Goal: Information Seeking & Learning: Learn about a topic

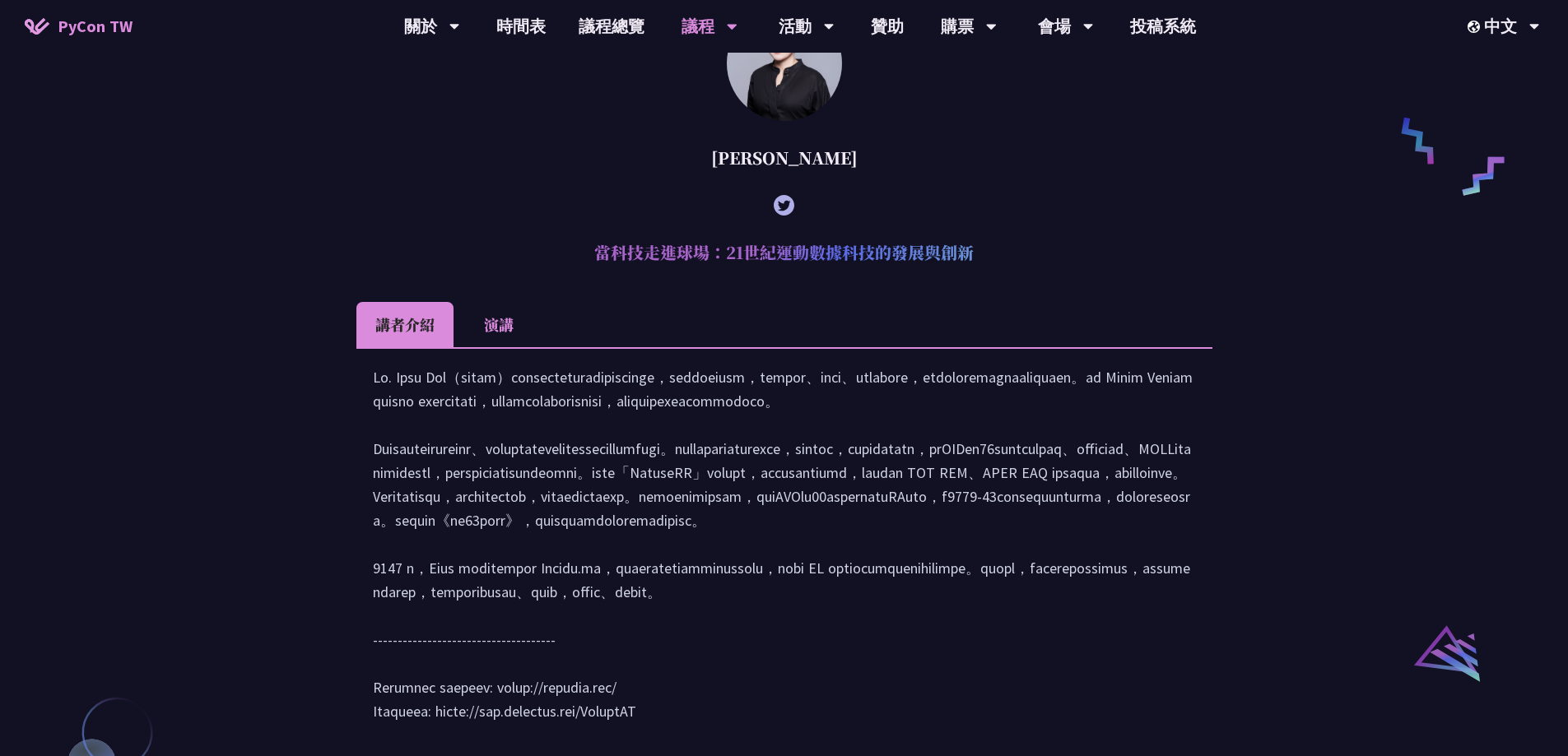
scroll to position [1398, 0]
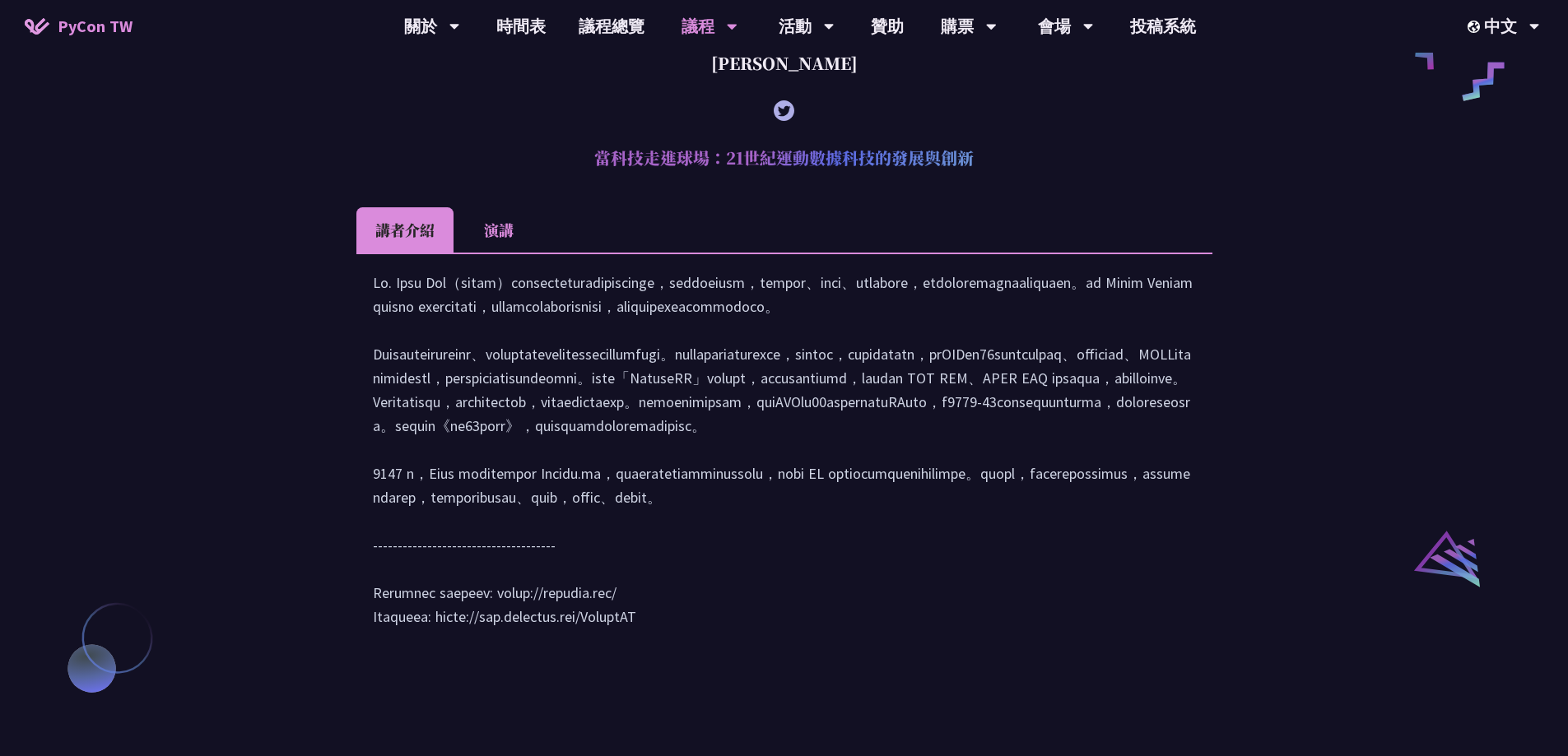
click at [489, 253] on li "演講" at bounding box center [499, 229] width 90 height 45
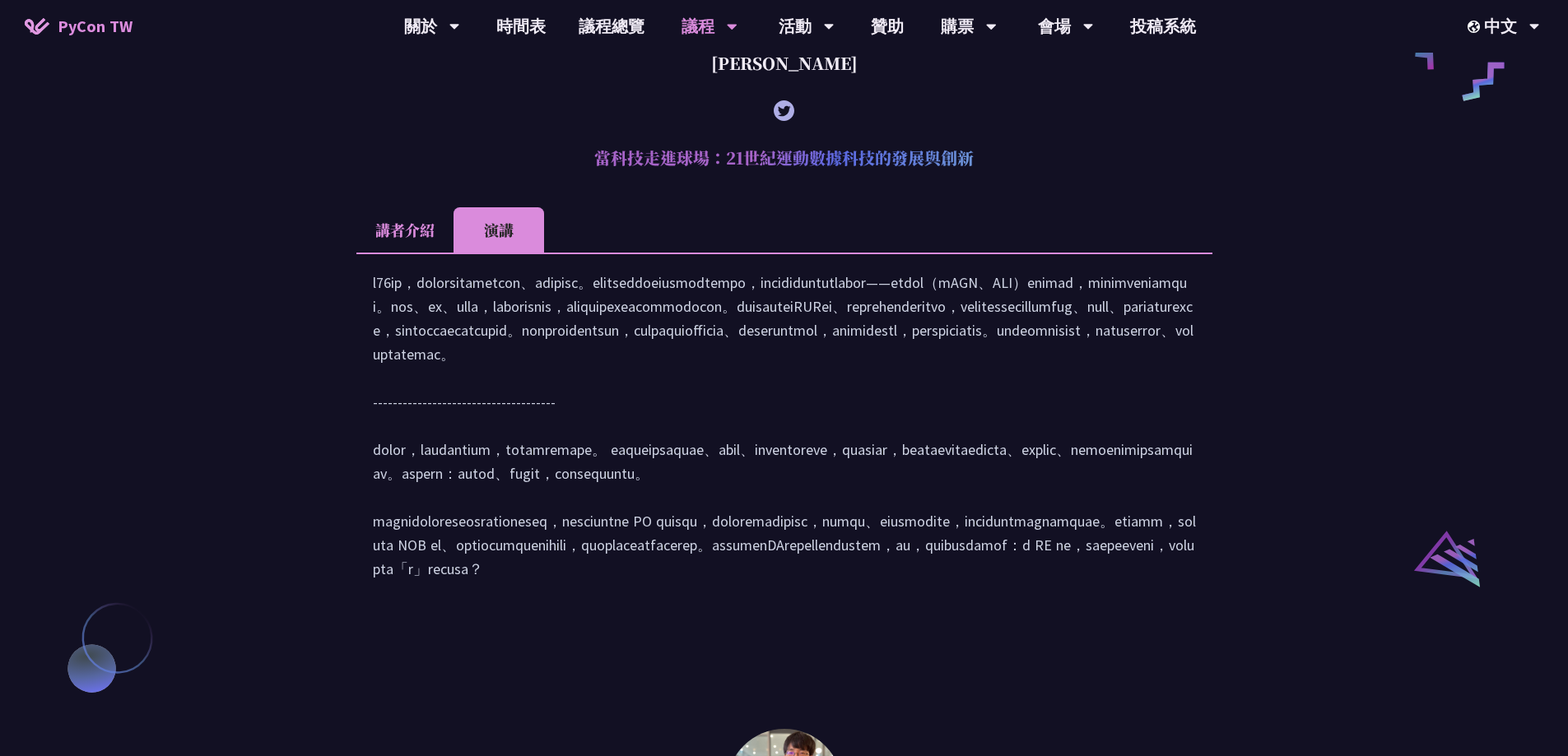
click at [428, 253] on li "講者介紹" at bounding box center [404, 229] width 97 height 45
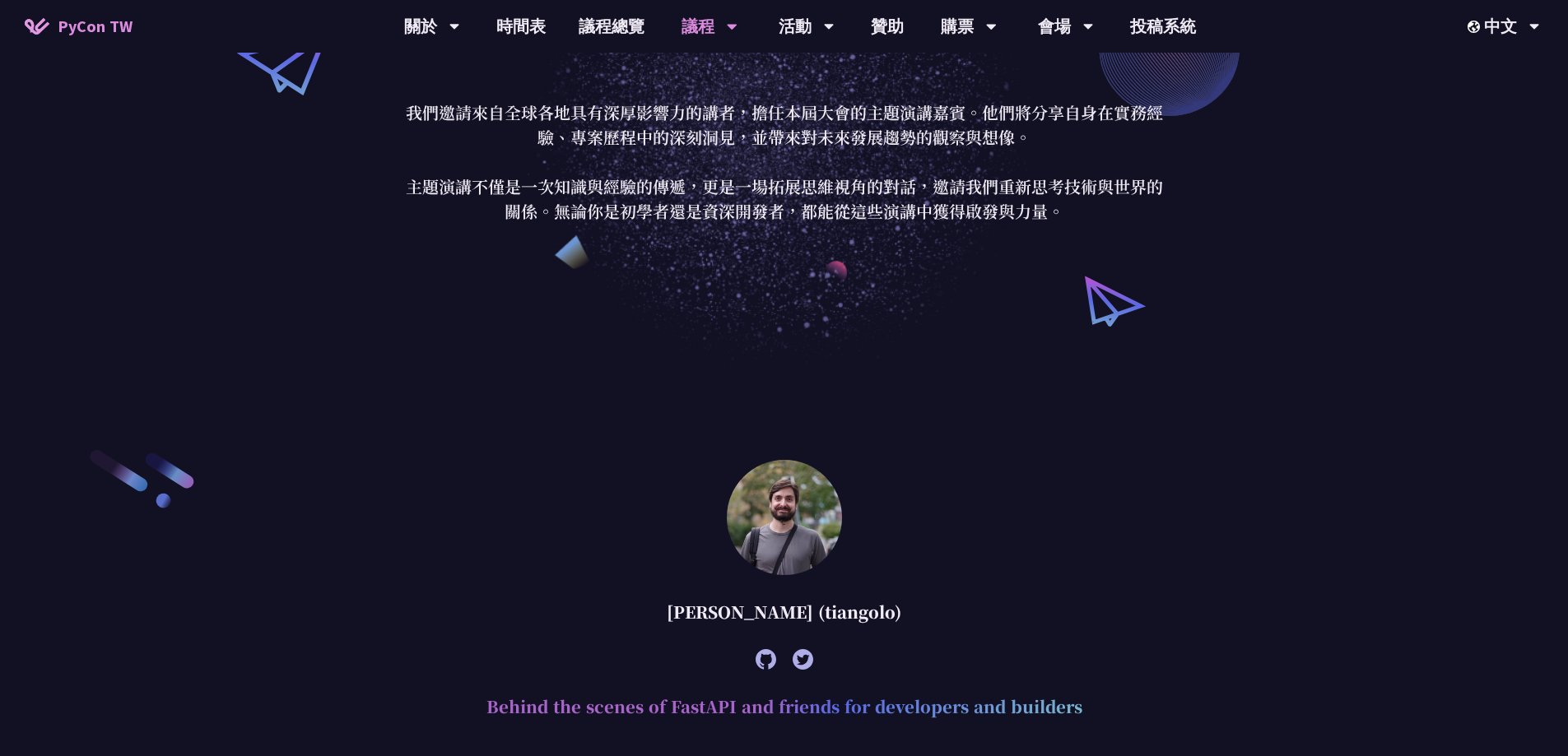
scroll to position [0, 0]
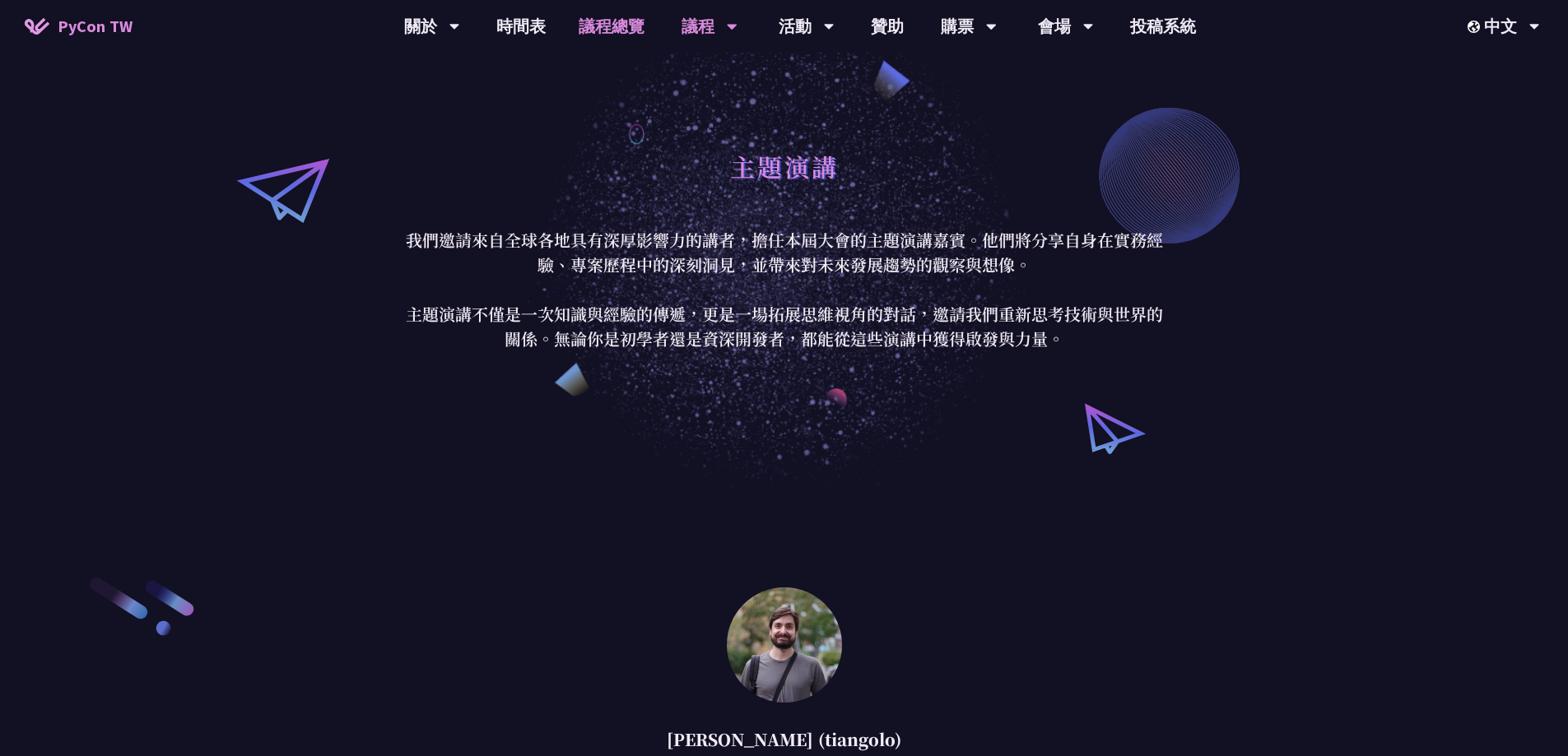
click at [606, 14] on link "議程總覽" at bounding box center [611, 26] width 99 height 52
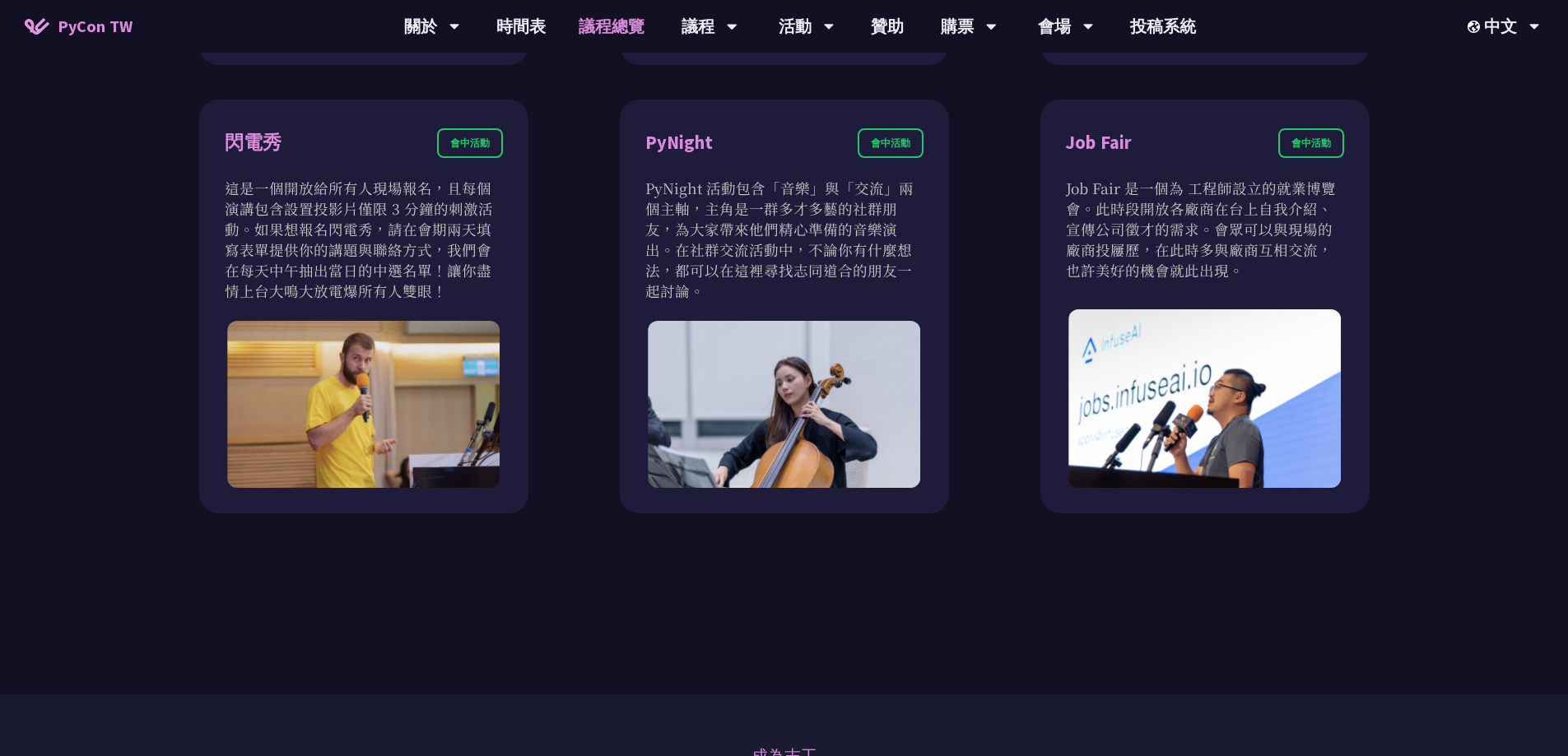
scroll to position [1480, 0]
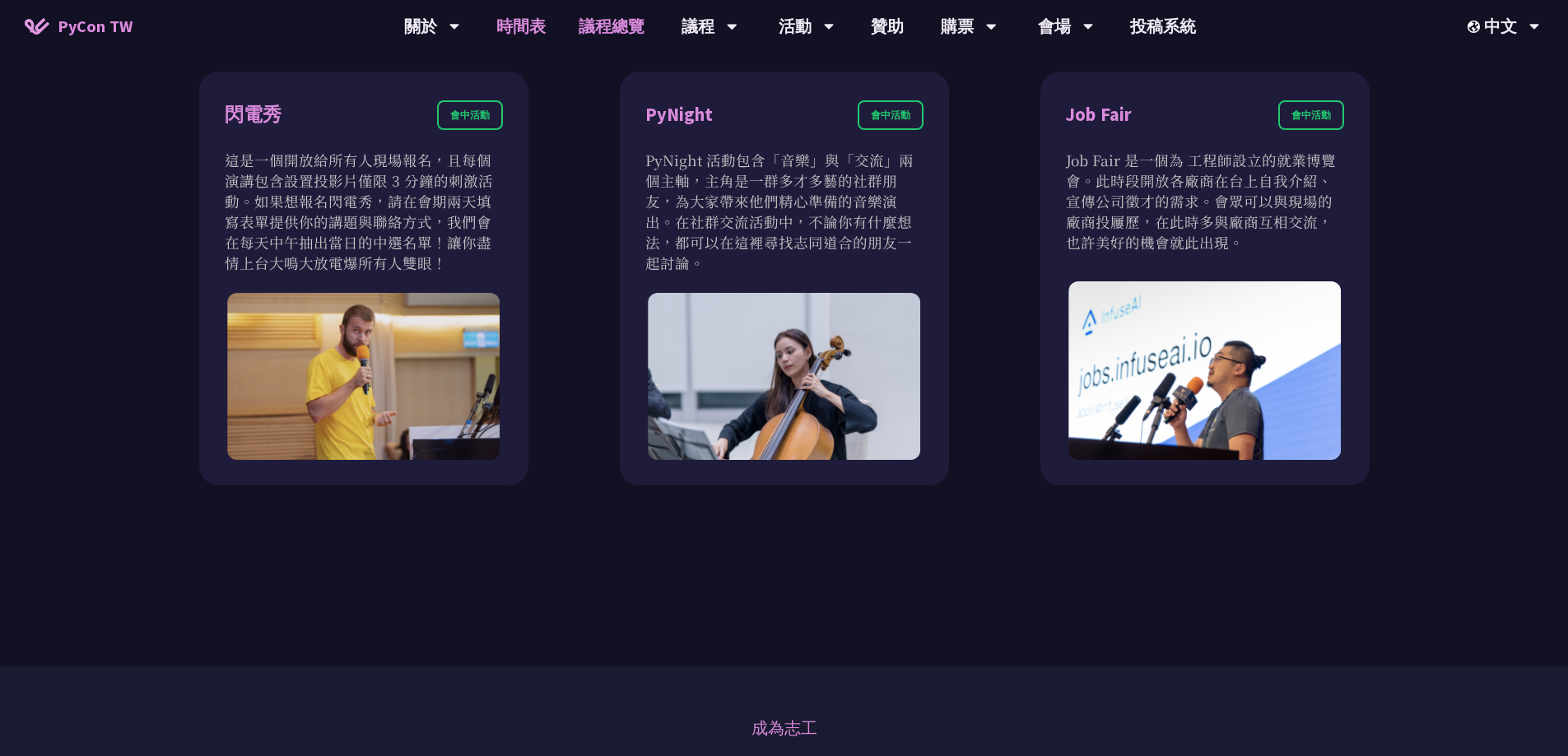
click at [533, 33] on link "時間表" at bounding box center [521, 26] width 82 height 52
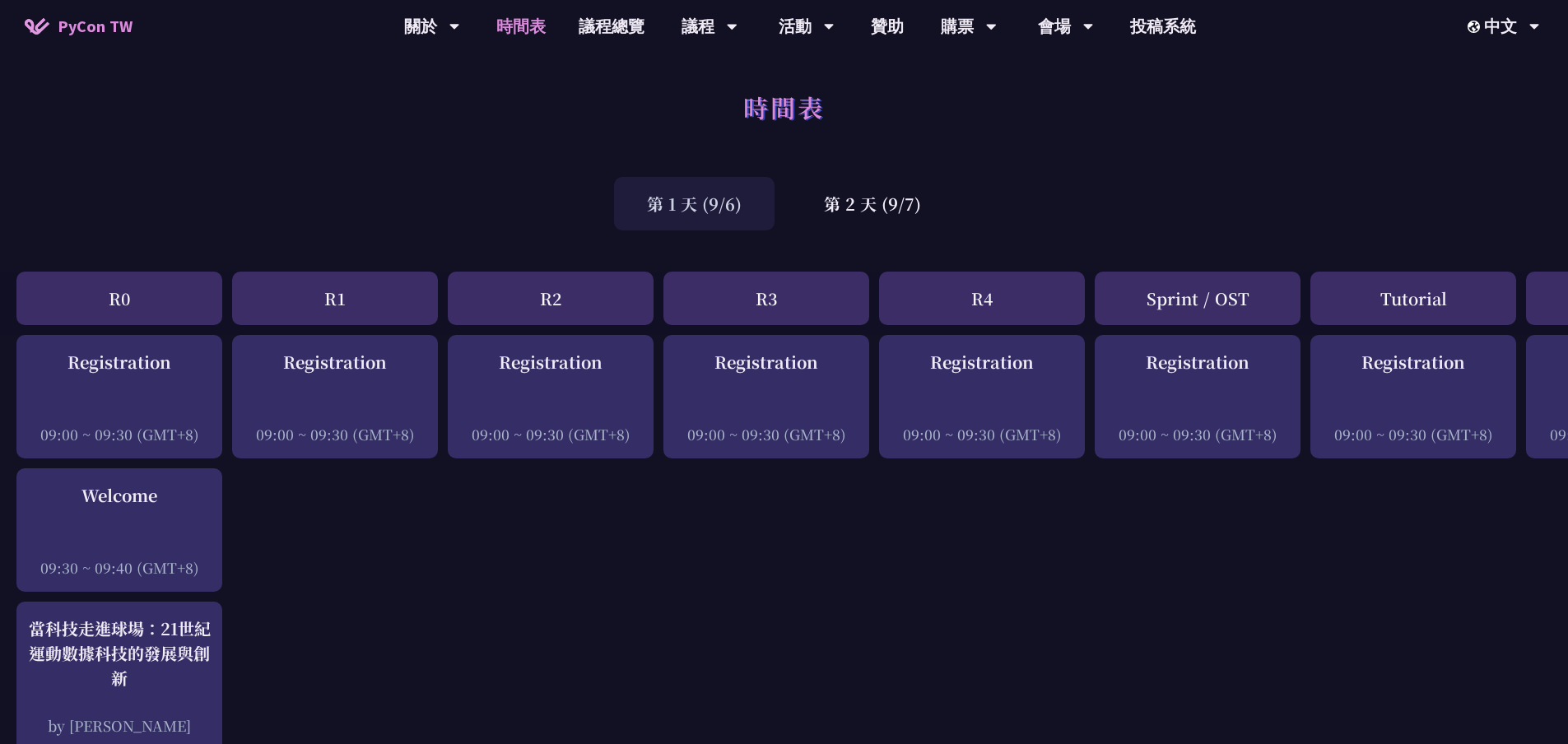
scroll to position [82, 0]
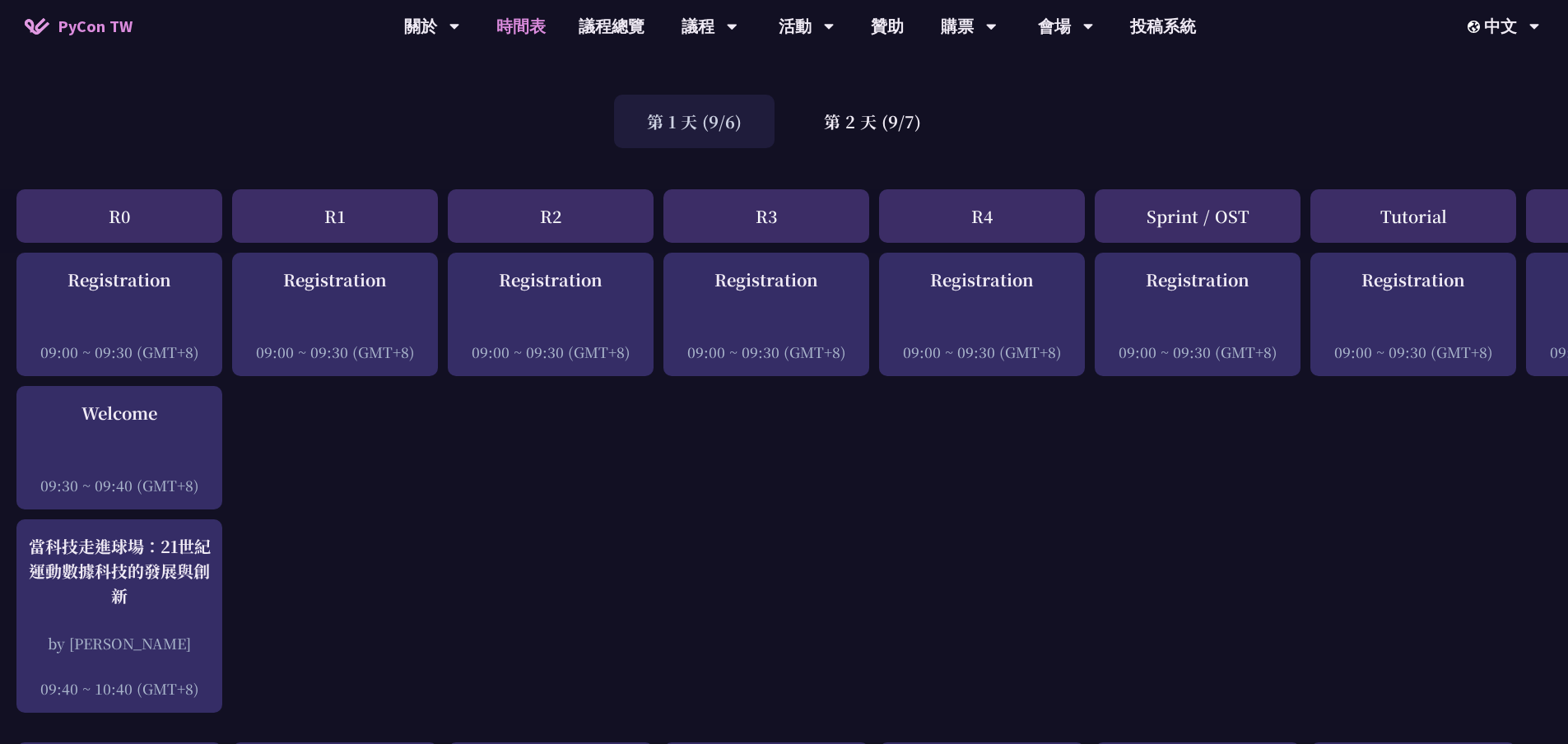
click at [856, 108] on div "第 2 天 (9/7)" at bounding box center [872, 121] width 163 height 53
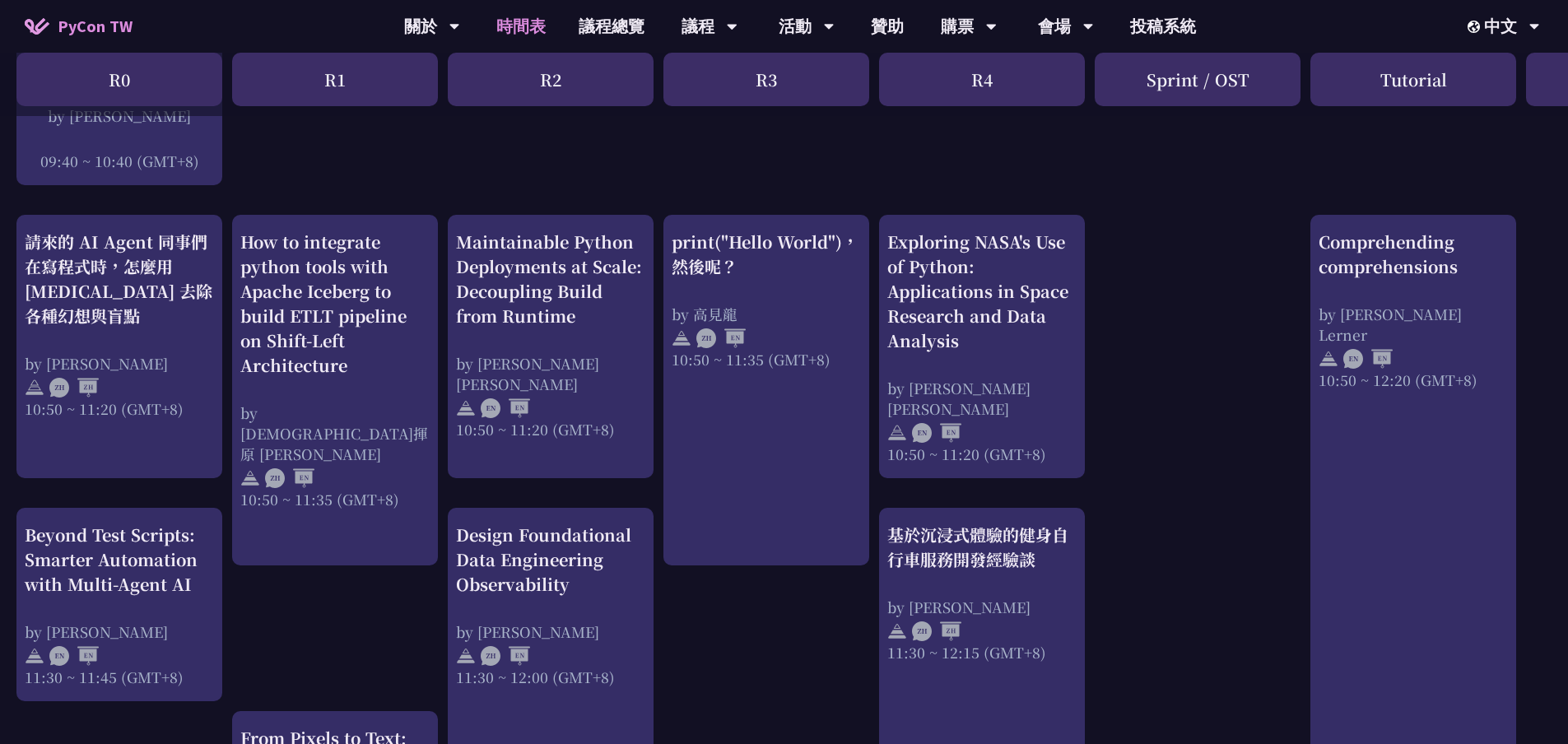
scroll to position [576, 0]
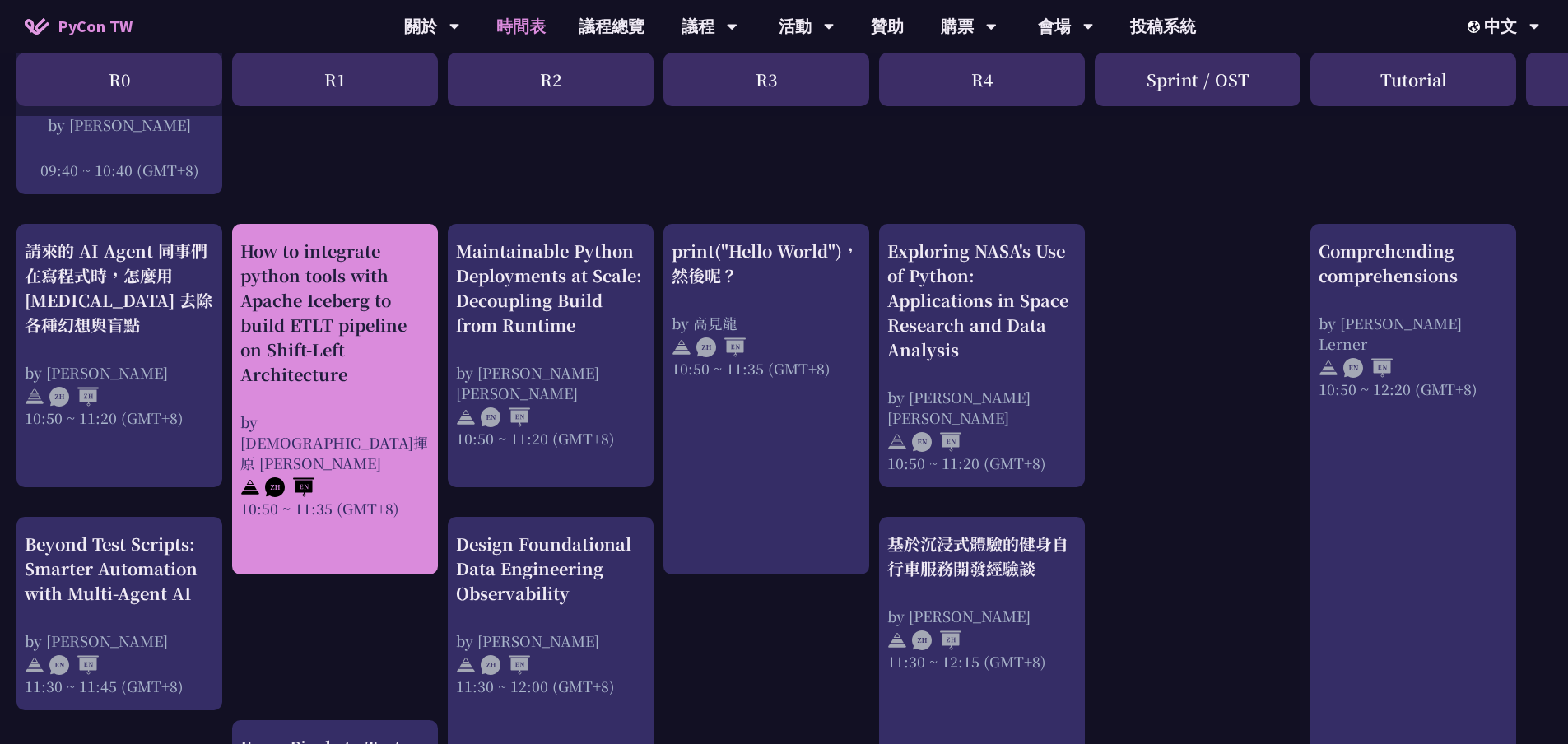
click at [282, 265] on div "How to integrate python tools with Apache Iceberg to build ETLT pipeline on Shi…" at bounding box center [334, 313] width 189 height 148
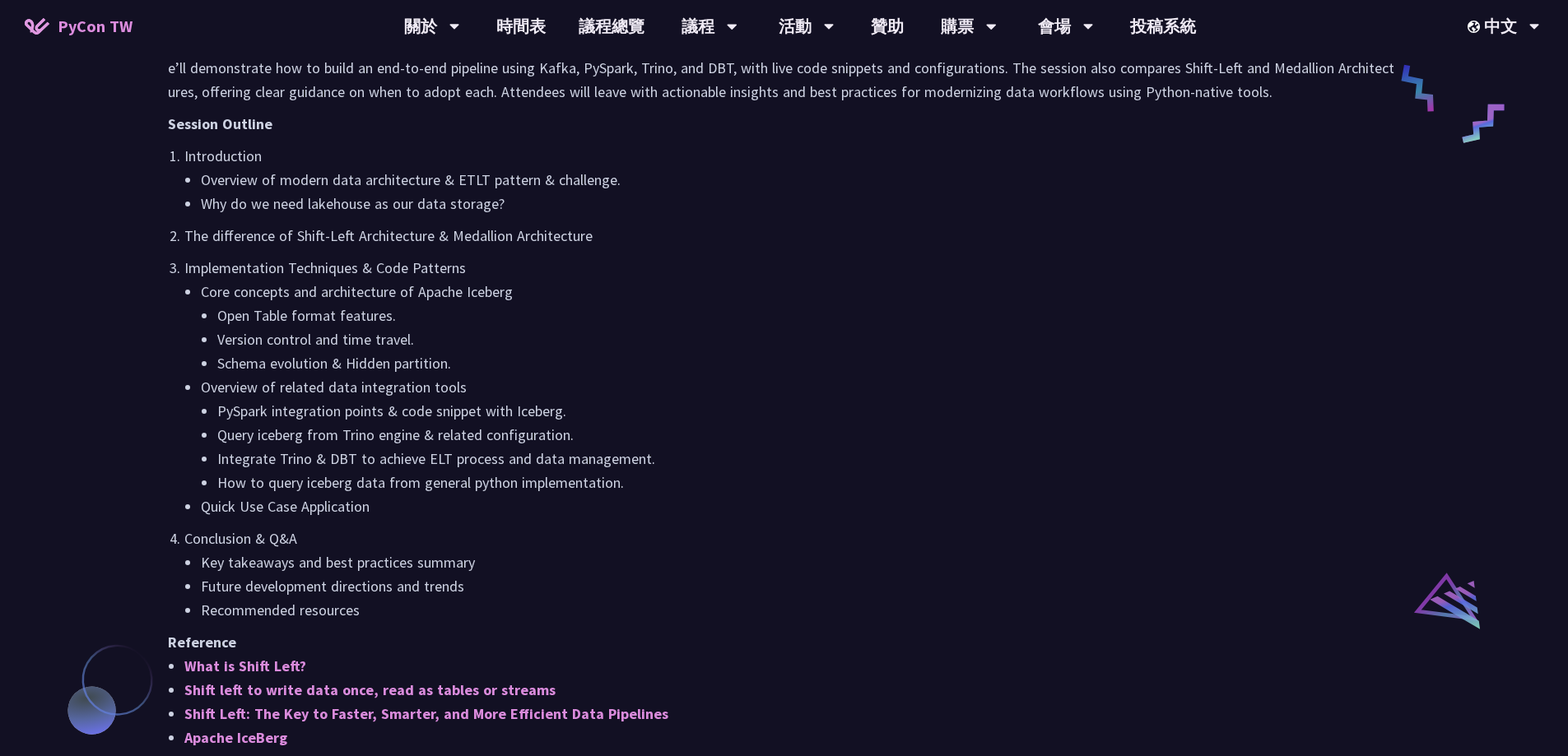
scroll to position [1069, 0]
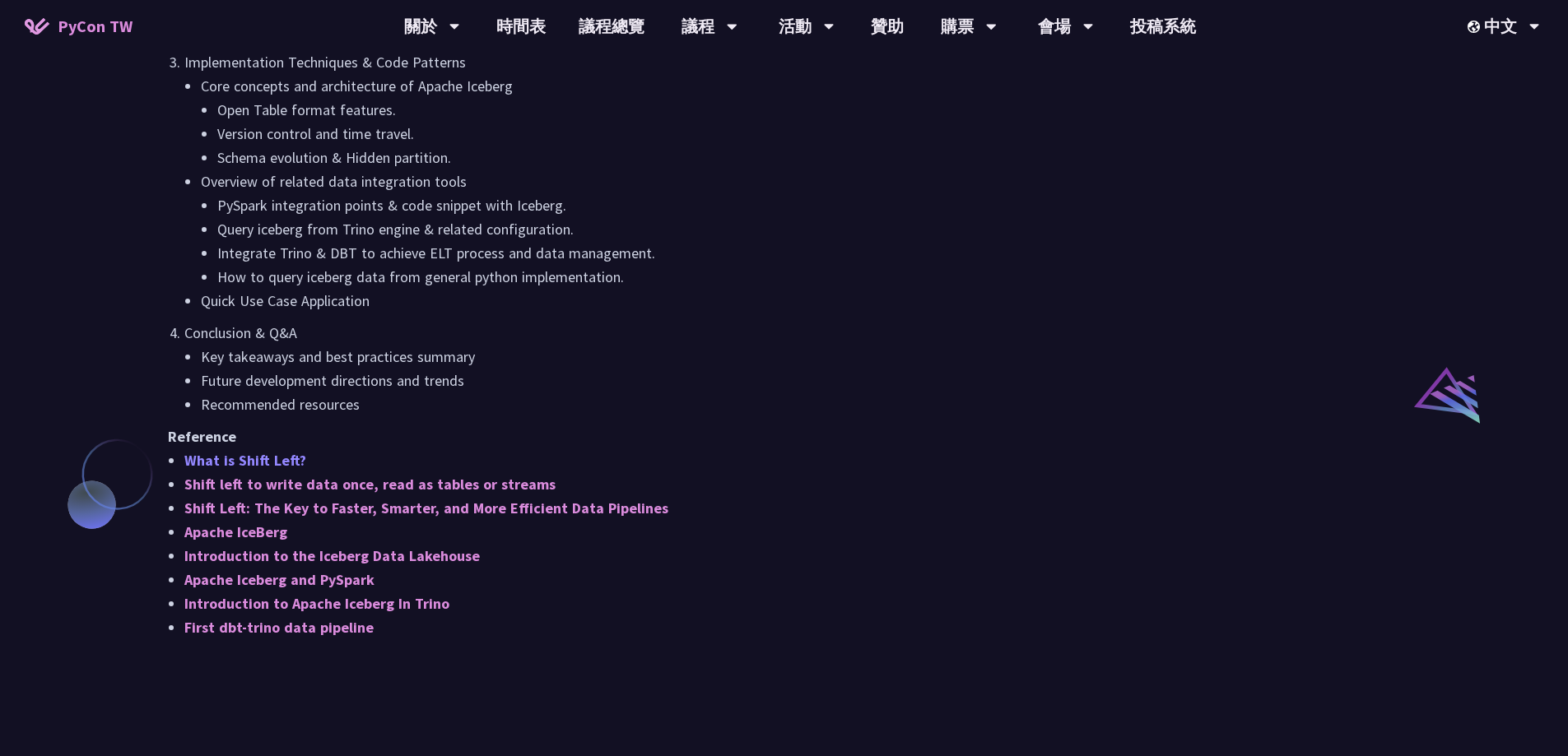
click at [274, 455] on link "What is Shift Left?" at bounding box center [245, 460] width 122 height 19
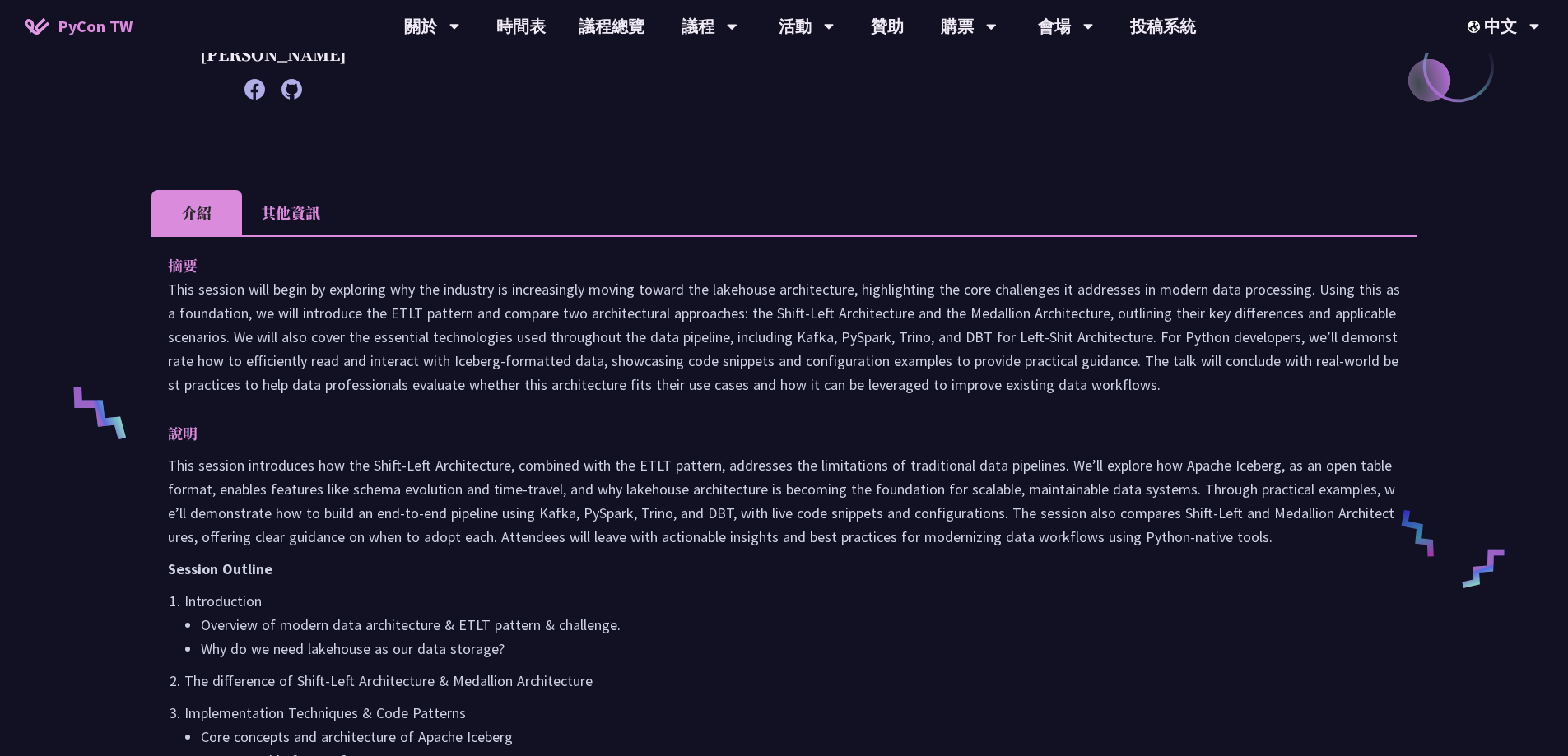
scroll to position [247, 0]
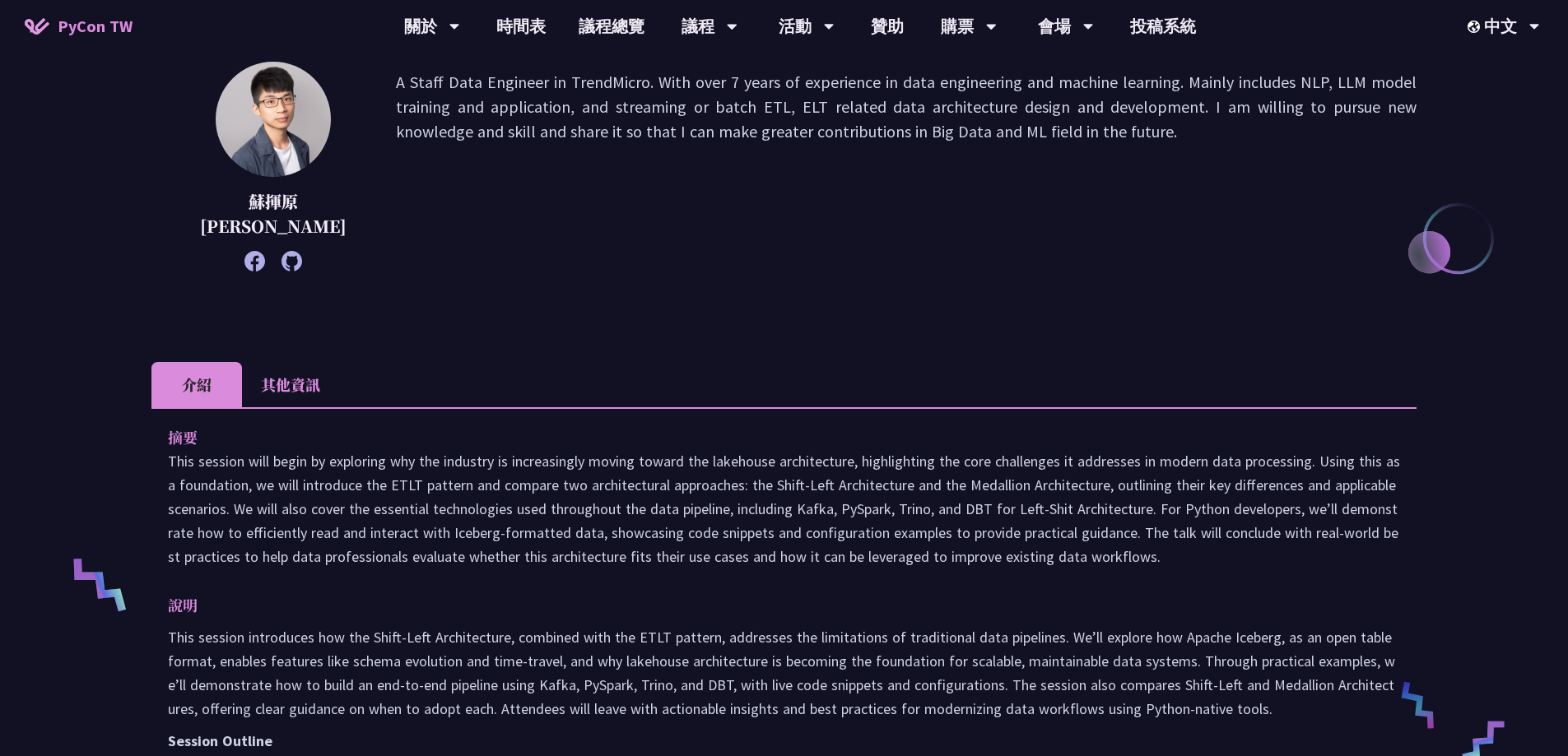
click at [301, 373] on li "其他資訊" at bounding box center [290, 385] width 97 height 45
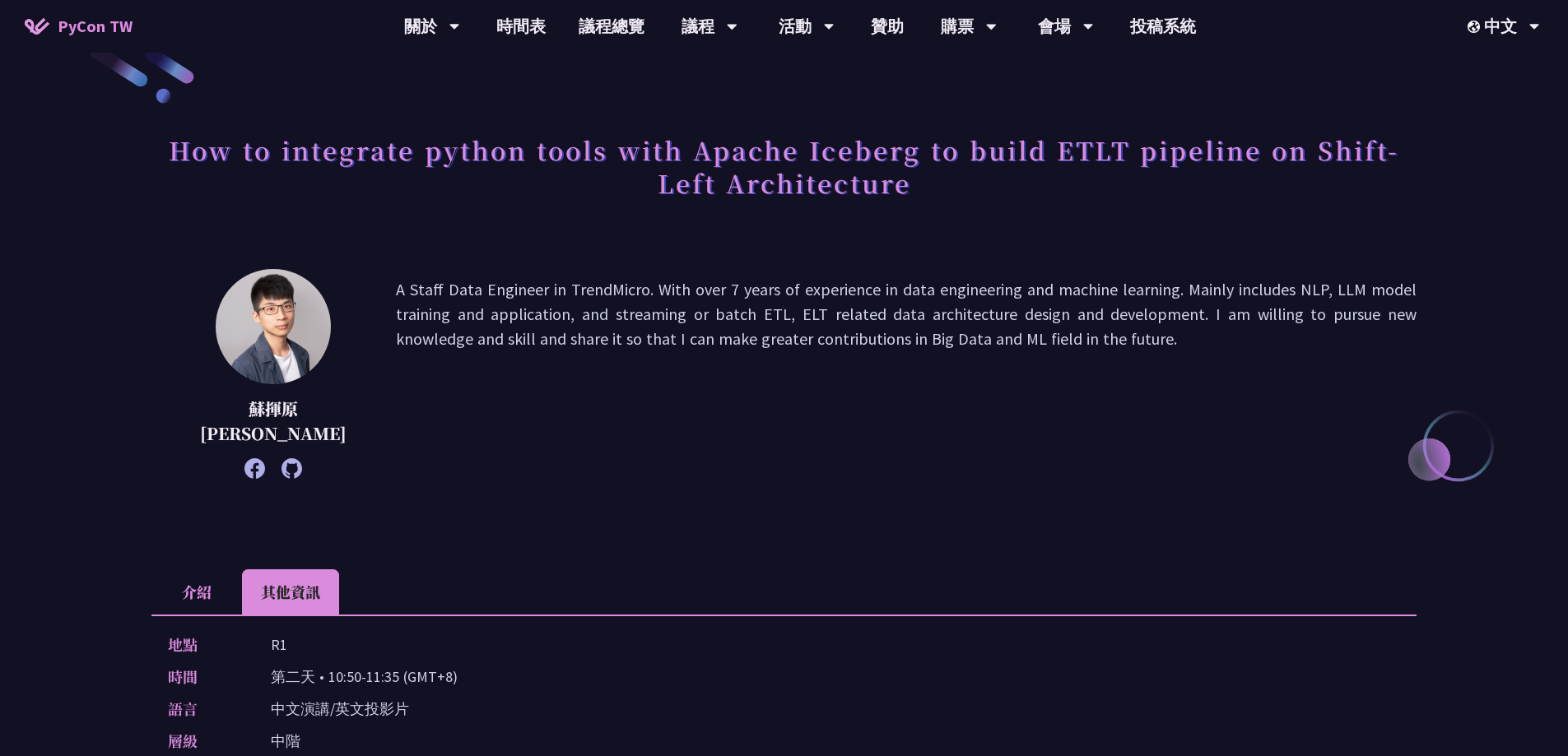
scroll to position [0, 0]
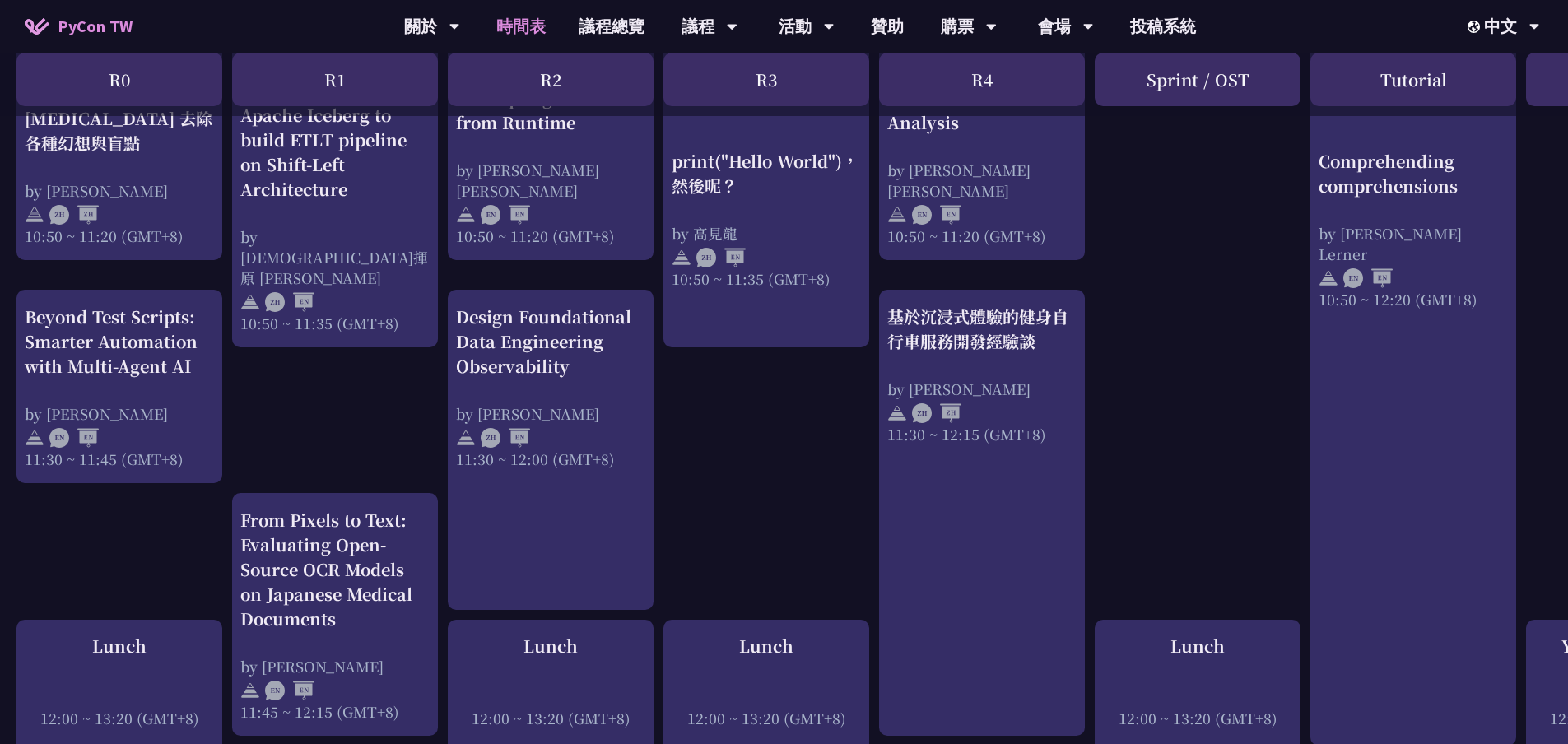
scroll to position [824, 0]
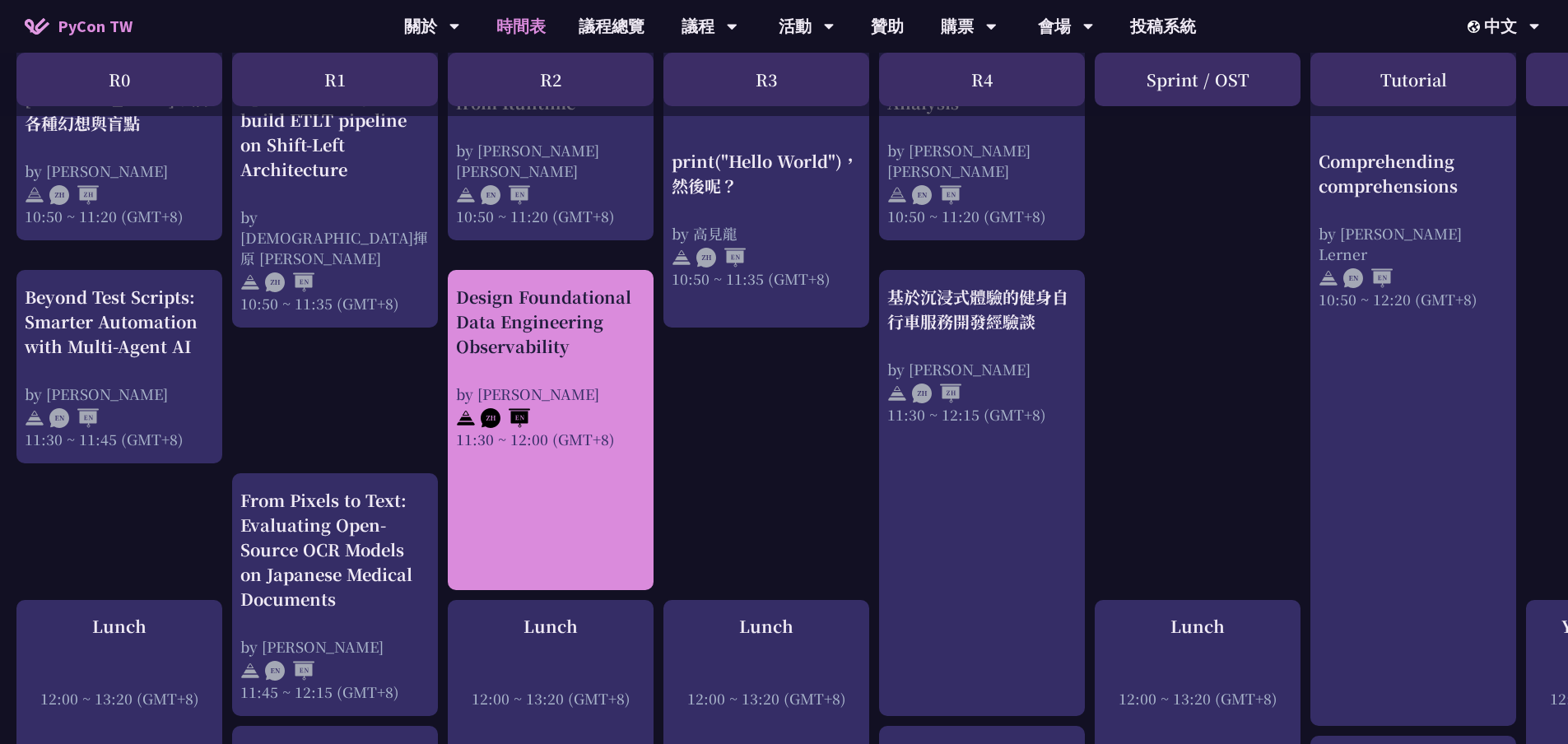
click at [594, 332] on div "Design Foundational Data Engineering Observability" at bounding box center [549, 322] width 189 height 74
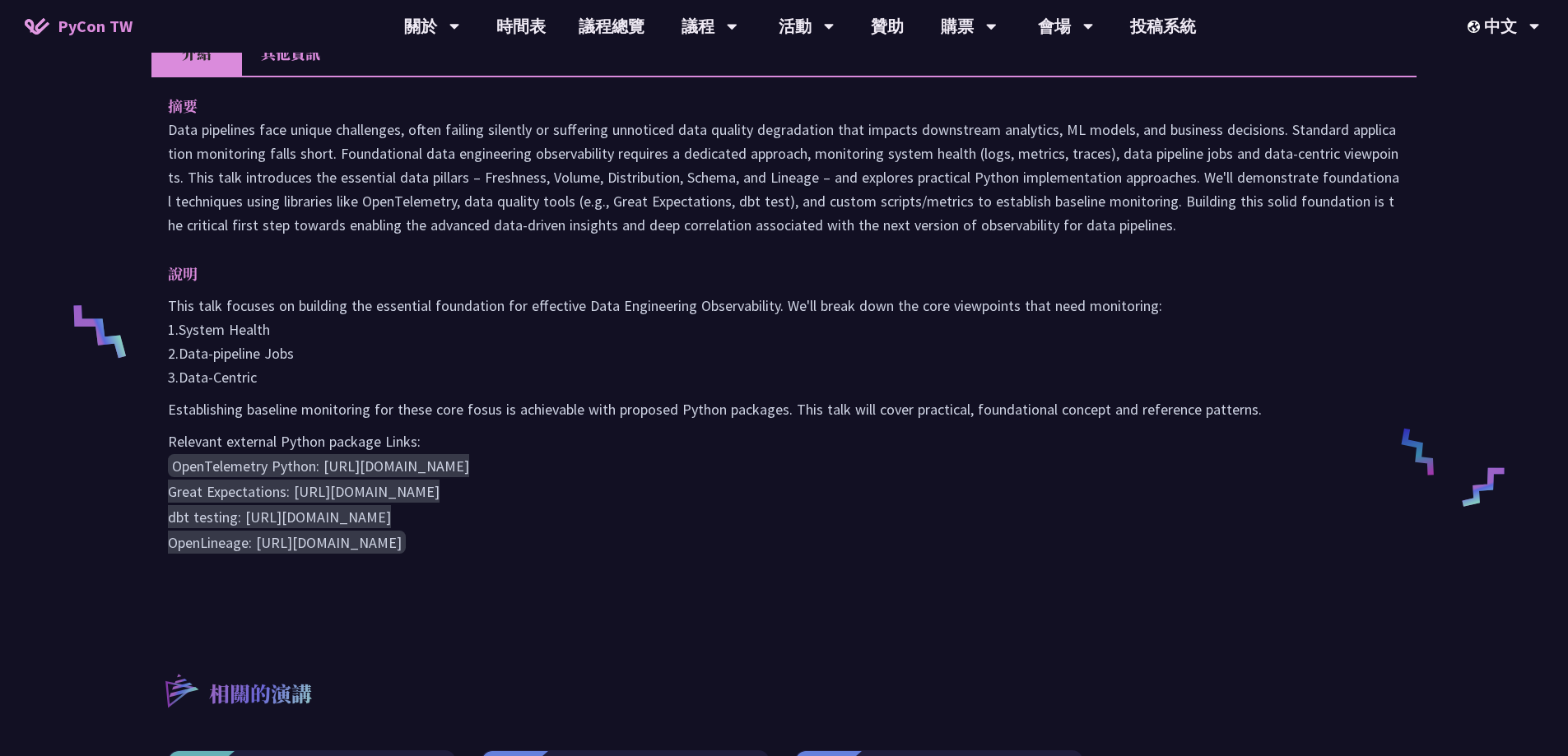
scroll to position [575, 0]
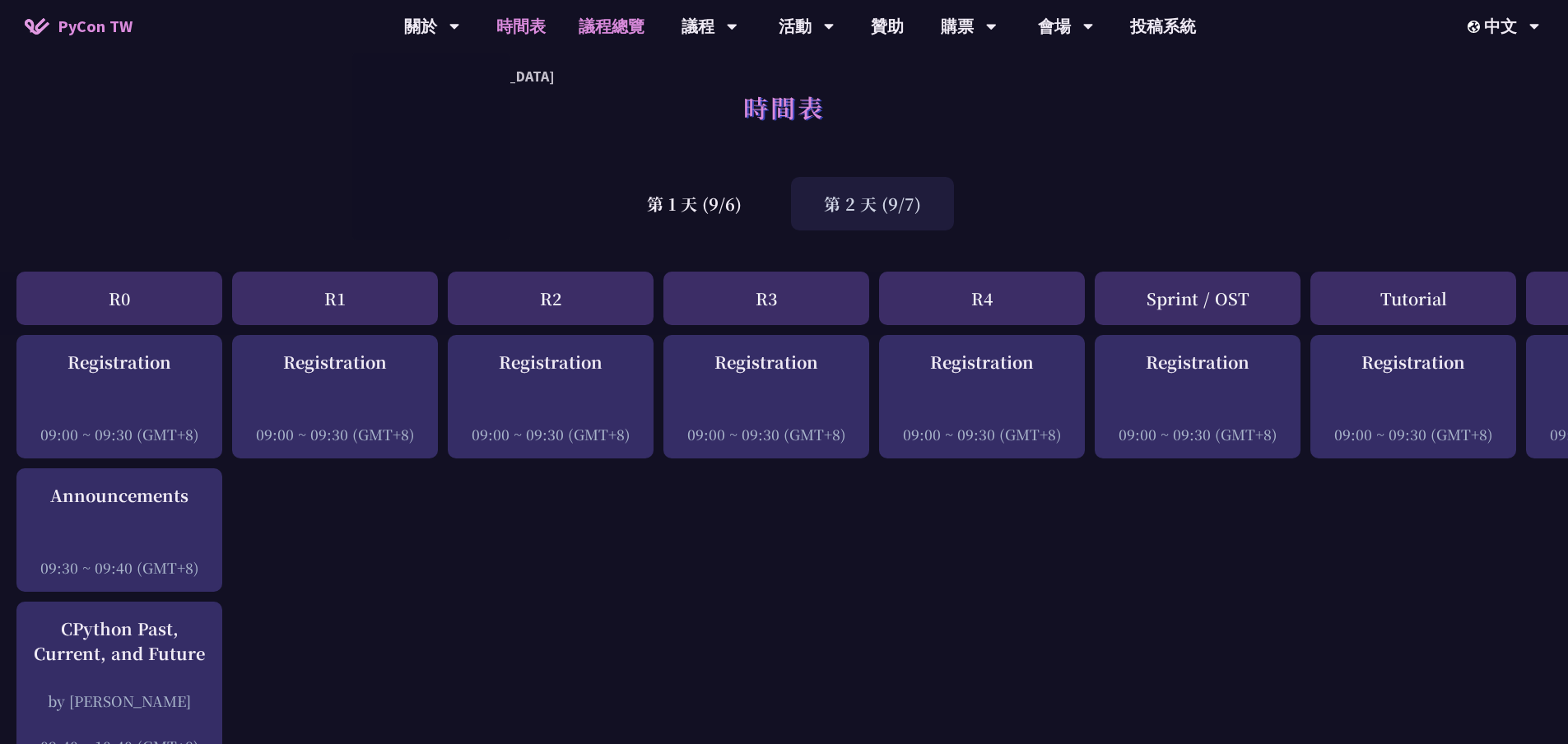
click at [603, 26] on link "議程總覽" at bounding box center [611, 26] width 99 height 52
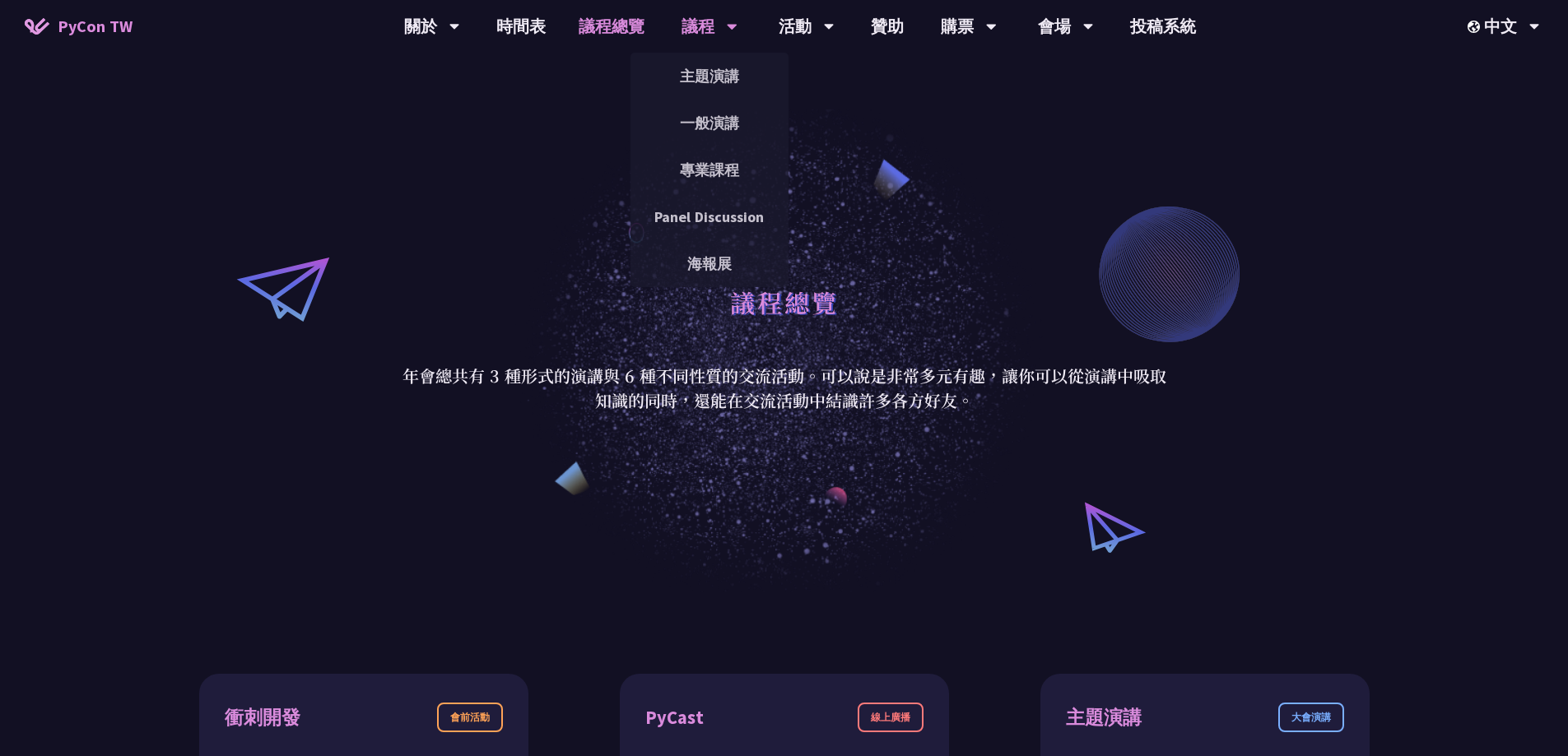
click at [460, 27] on div "議程" at bounding box center [432, 26] width 56 height 52
click at [707, 69] on link "主題演講" at bounding box center [709, 76] width 158 height 39
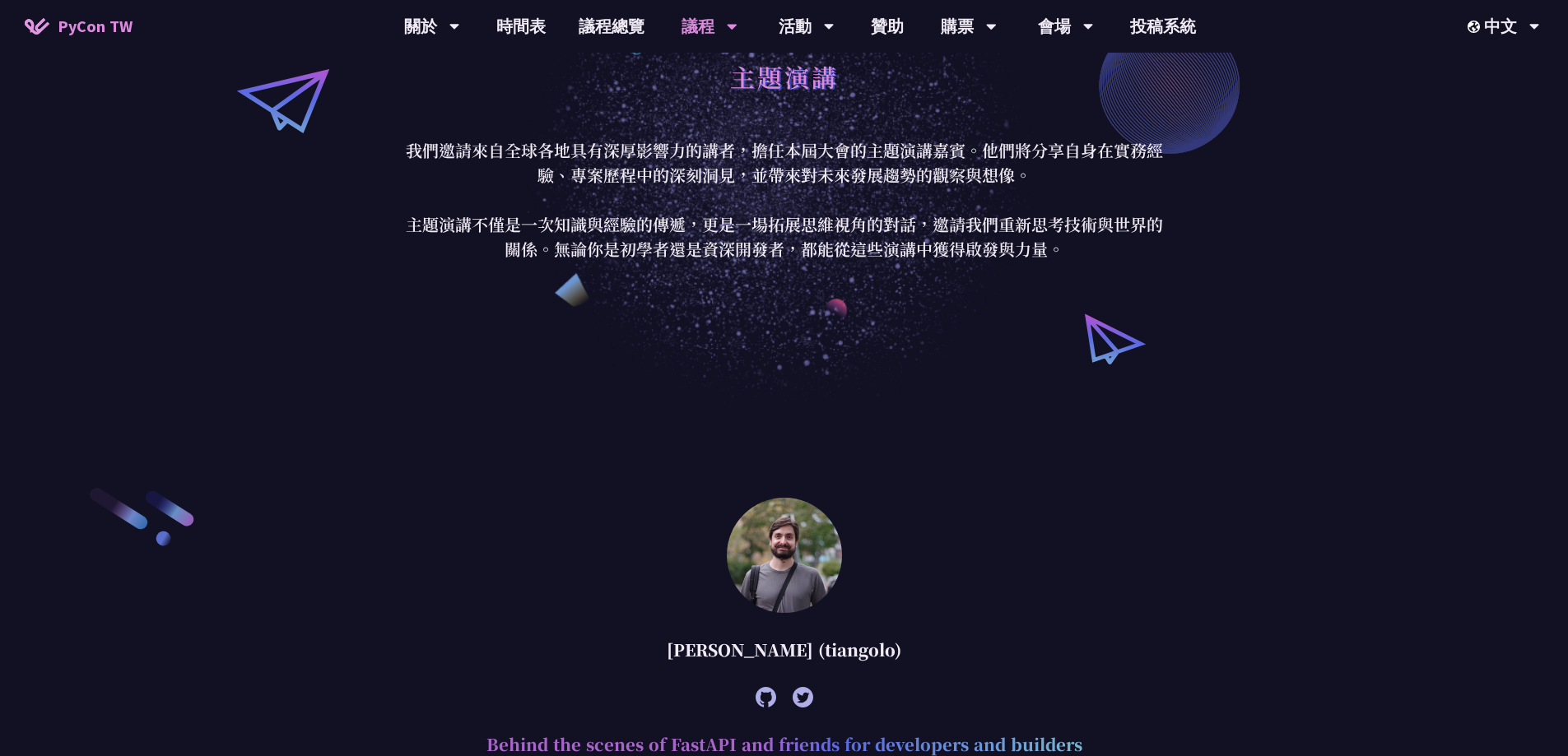
scroll to position [82, 0]
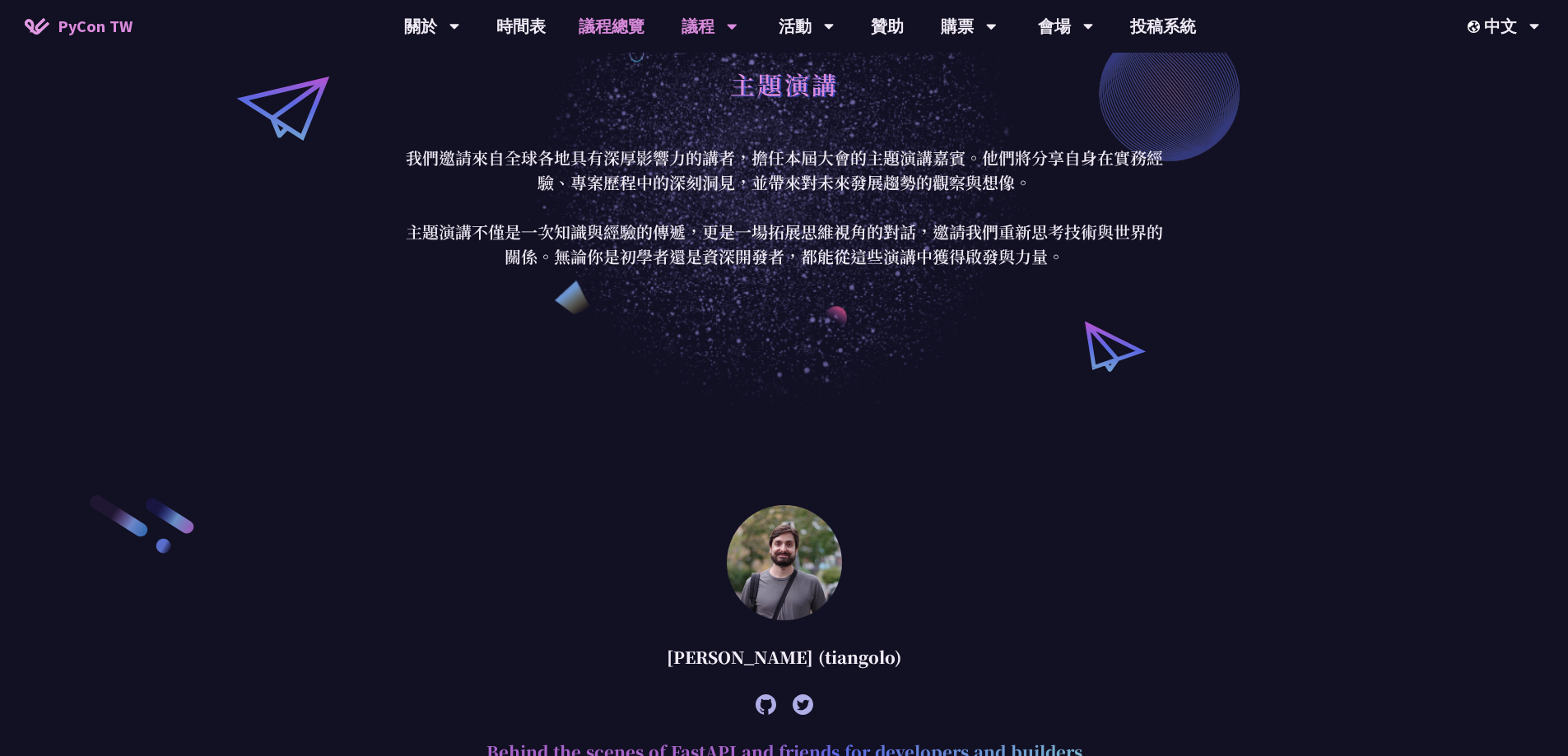
click at [615, 35] on link "議程總覽" at bounding box center [611, 26] width 99 height 52
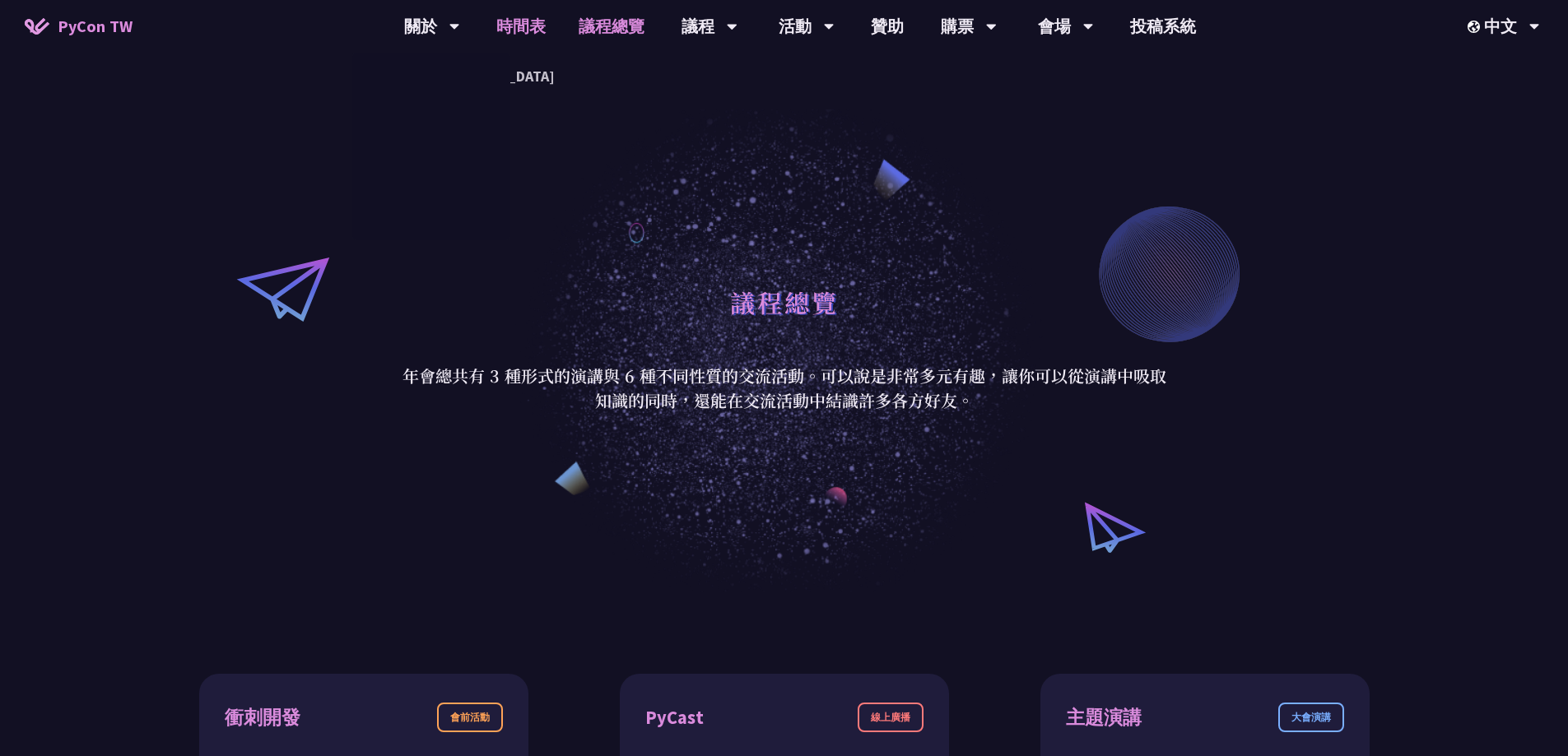
click at [536, 28] on link "時間表" at bounding box center [521, 26] width 82 height 52
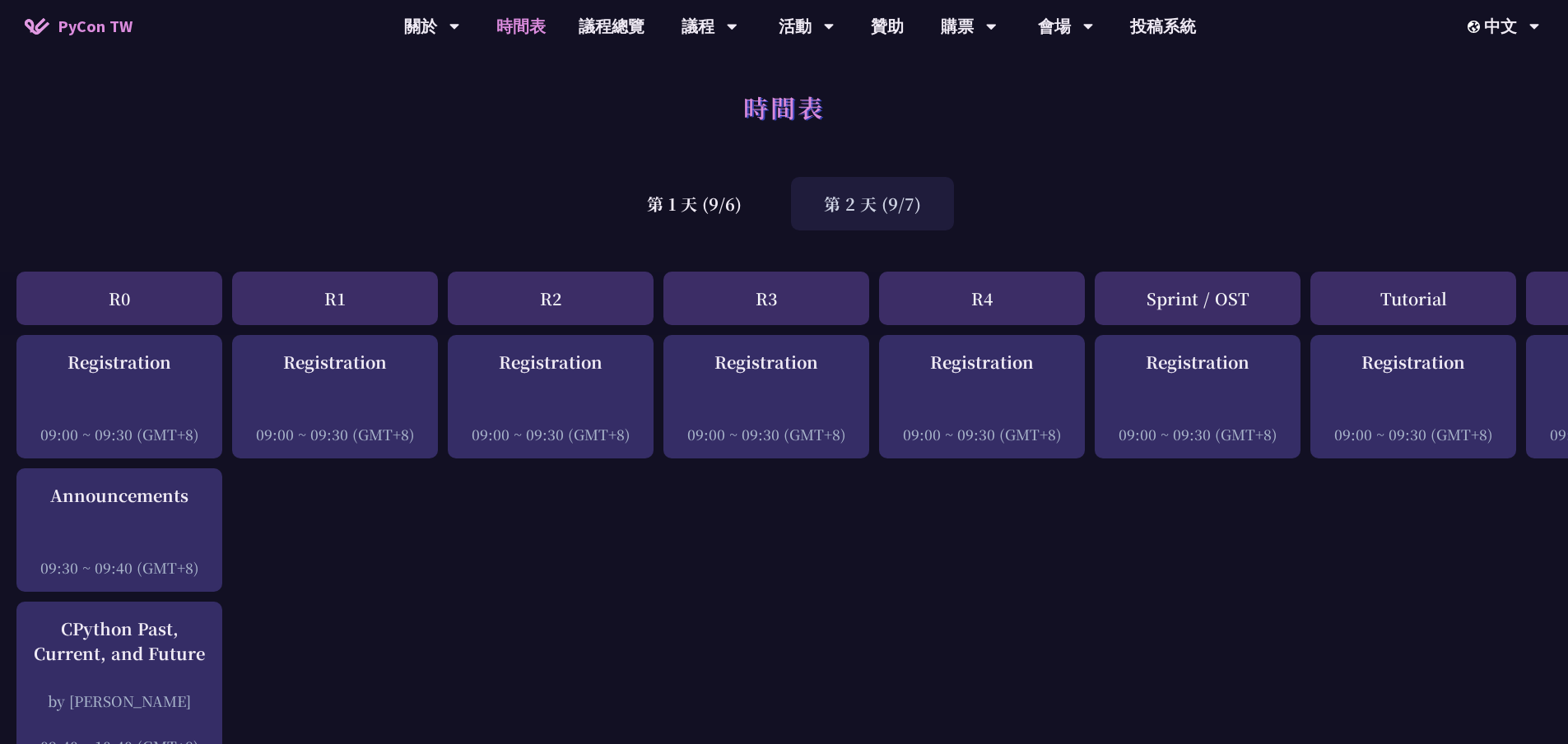
click at [967, 128] on div "時間表" at bounding box center [784, 126] width 1568 height 87
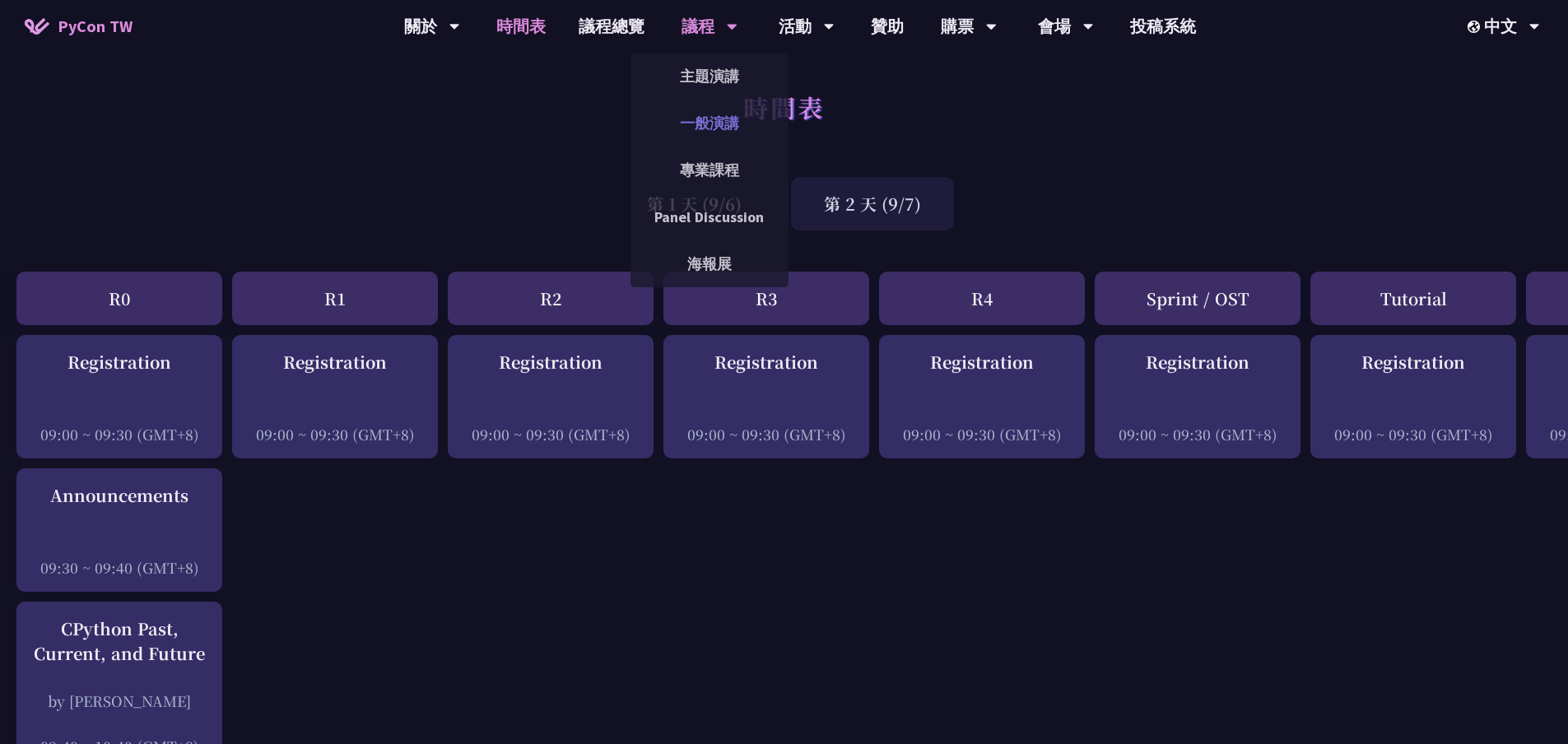
click at [709, 122] on link "一般演講" at bounding box center [709, 123] width 158 height 39
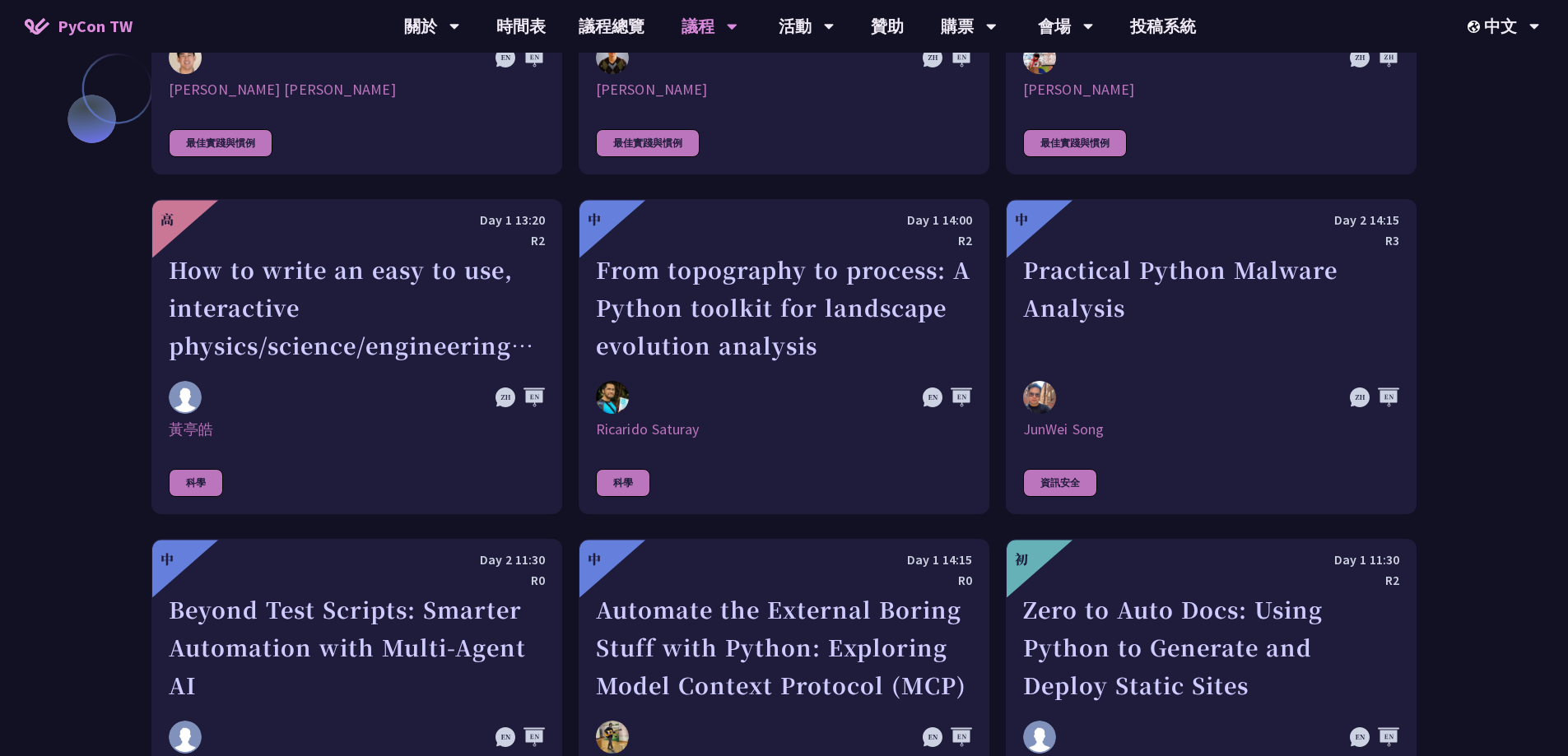
scroll to position [4277, 0]
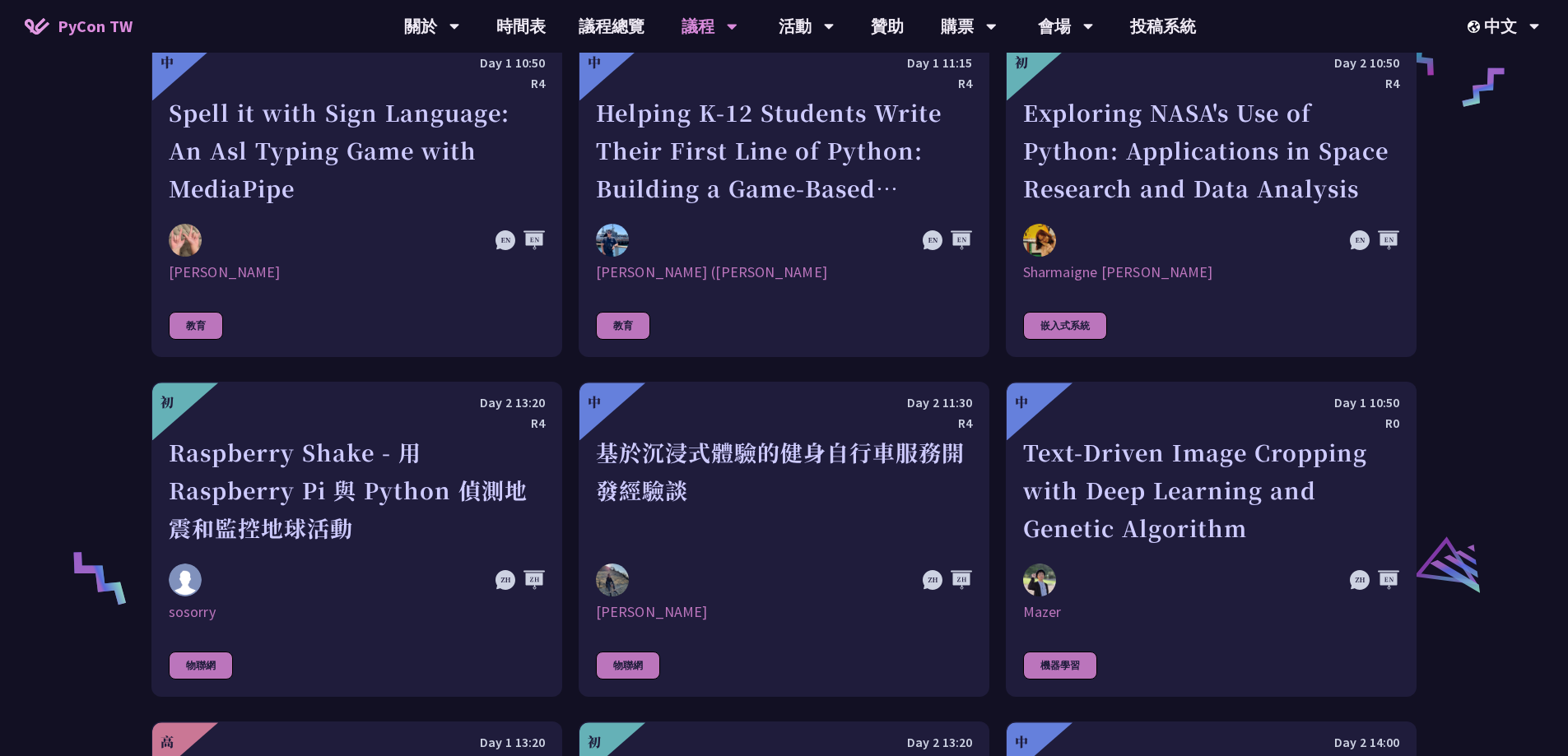
scroll to position [2961, 0]
click at [887, 23] on link "贊助" at bounding box center [887, 26] width 66 height 52
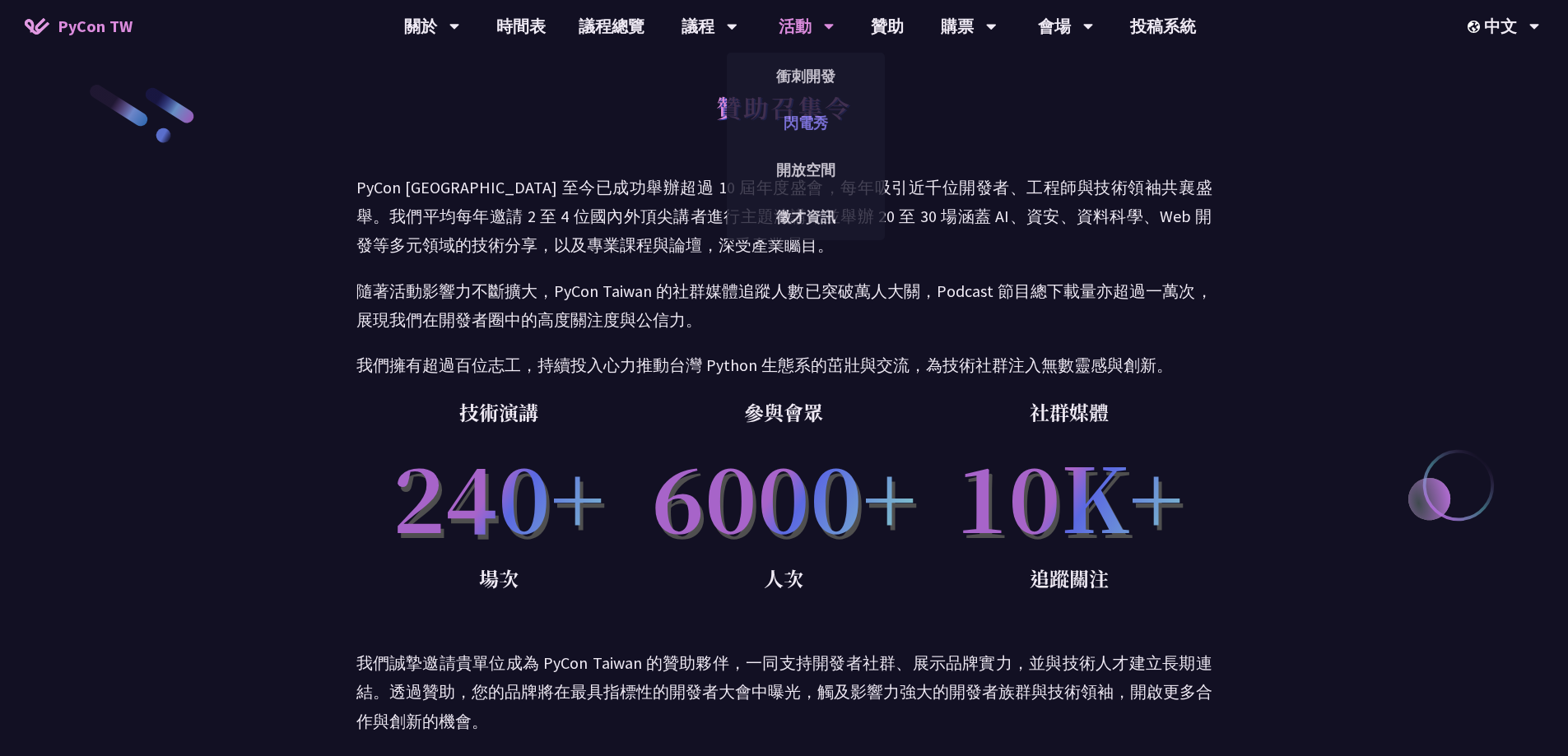
click at [797, 123] on link "閃電秀" at bounding box center [805, 123] width 158 height 39
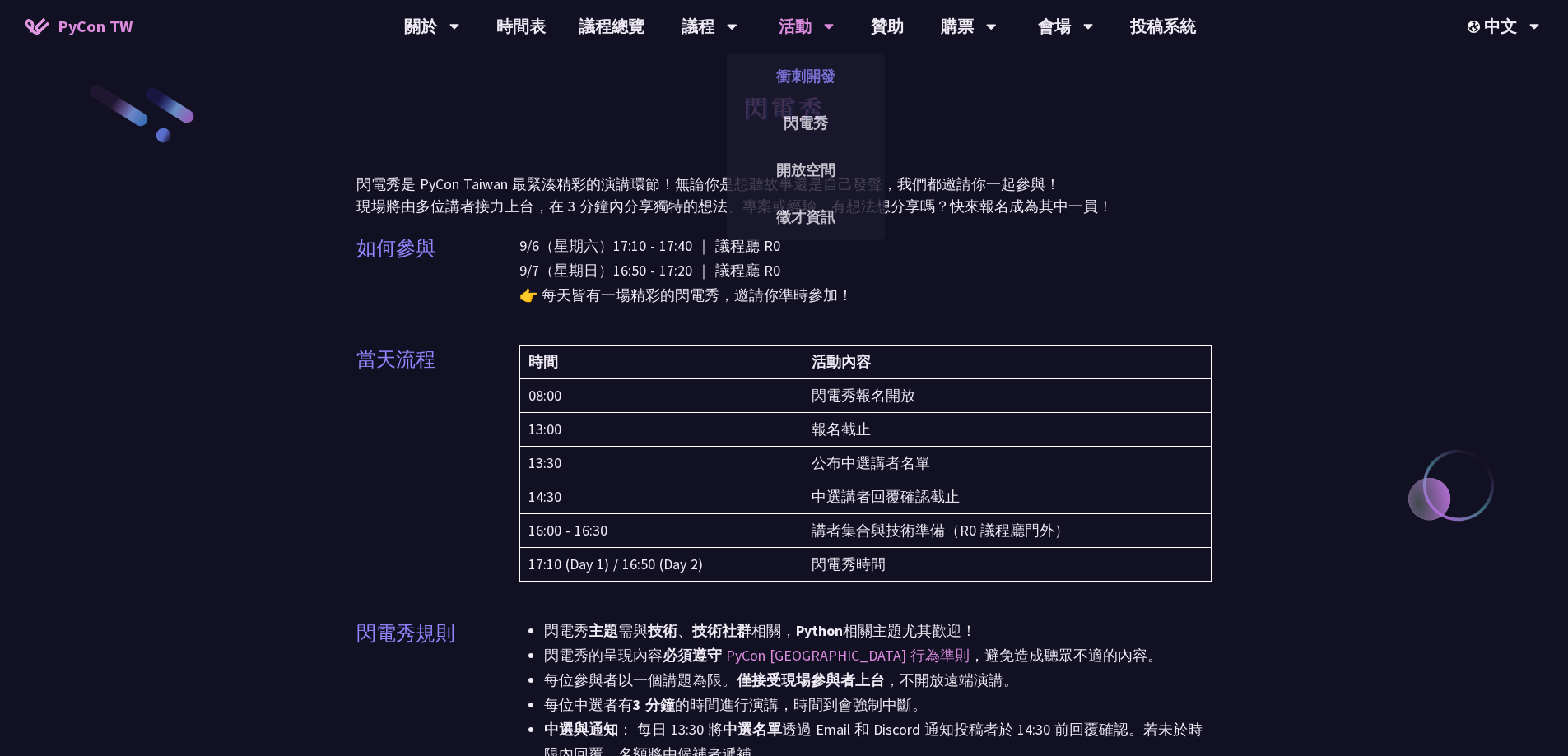
click at [815, 73] on link "衝刺開發" at bounding box center [805, 76] width 158 height 39
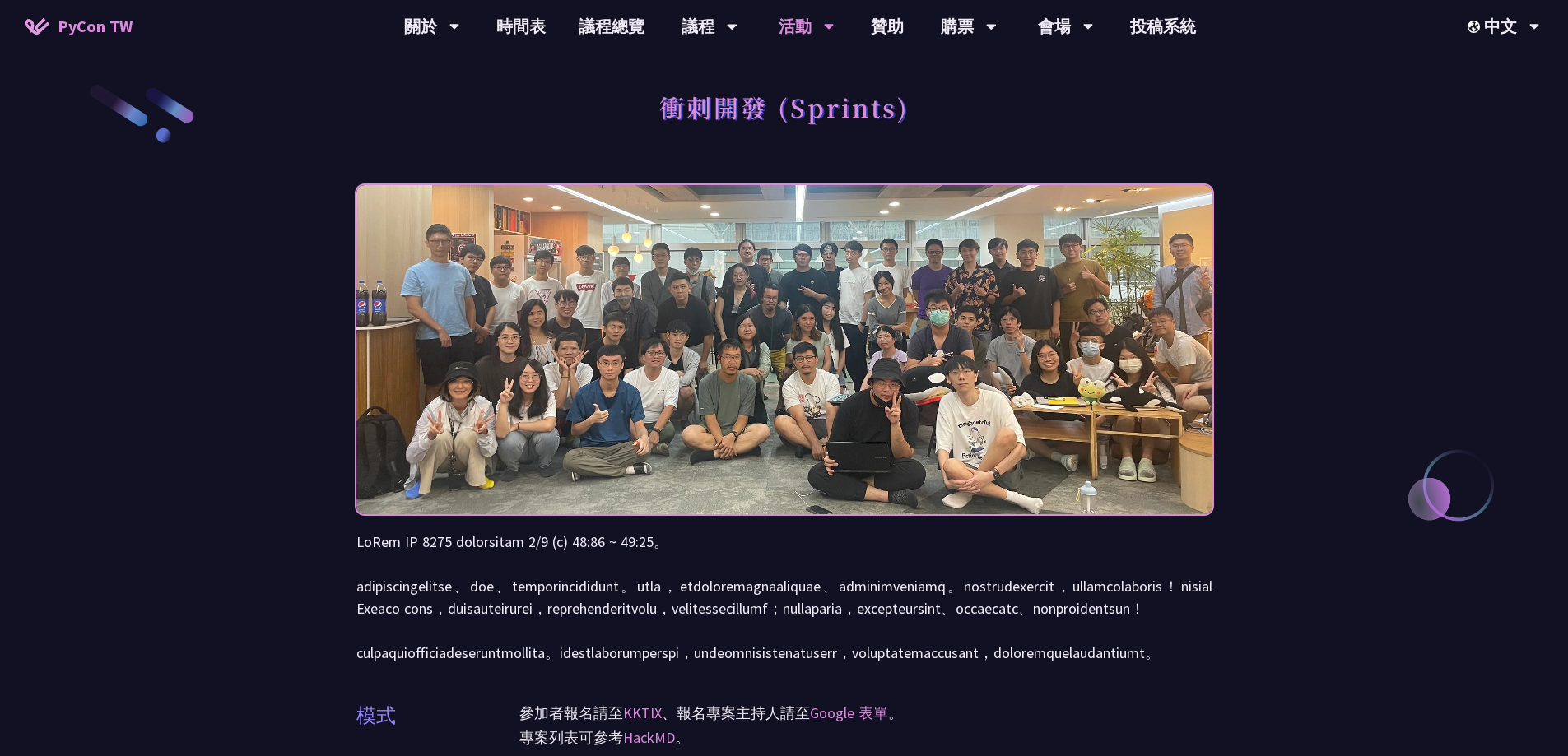
click at [818, 24] on div "活動" at bounding box center [806, 26] width 56 height 52
click at [805, 25] on div "活動" at bounding box center [806, 26] width 56 height 52
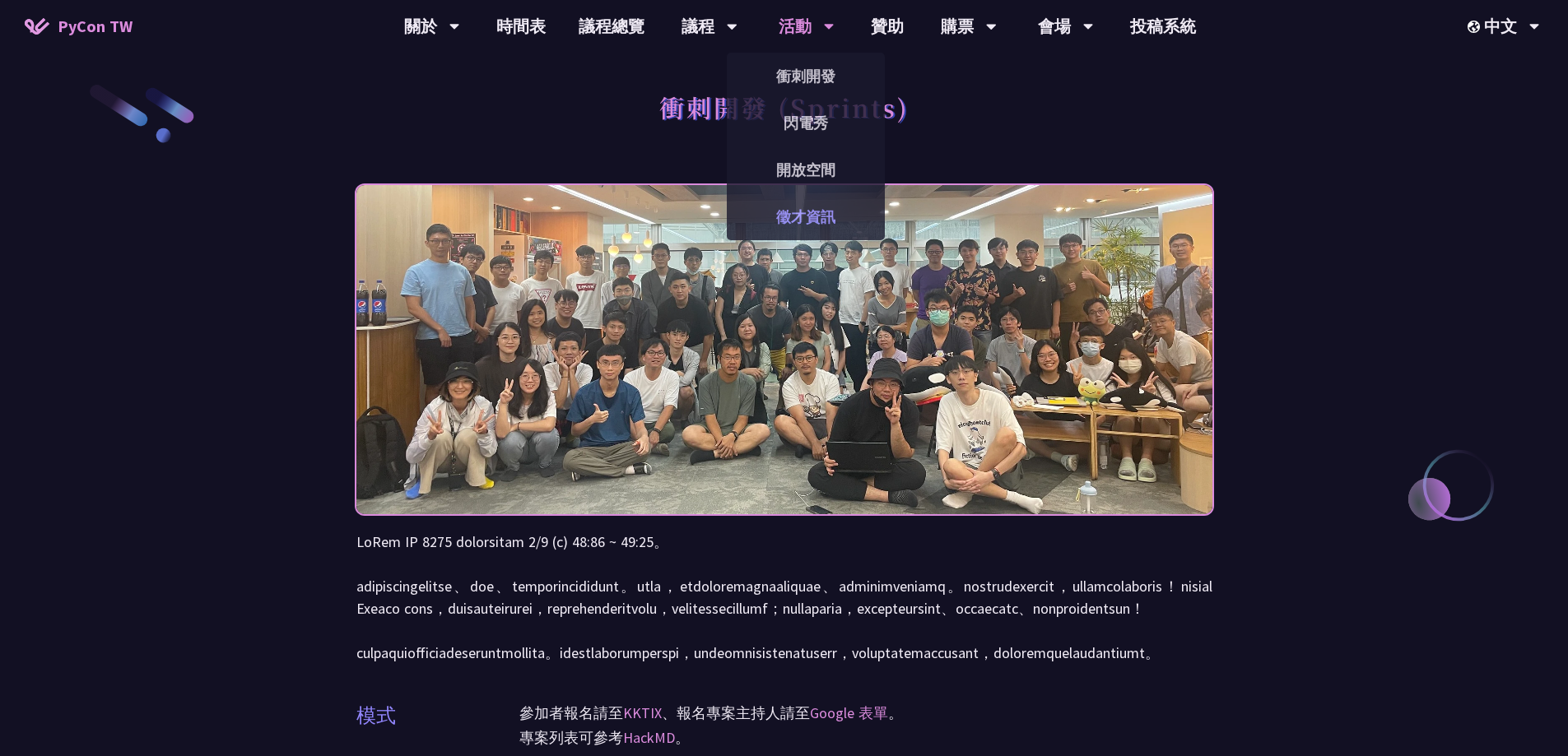
click at [824, 207] on link "徵才資訊" at bounding box center [805, 217] width 158 height 39
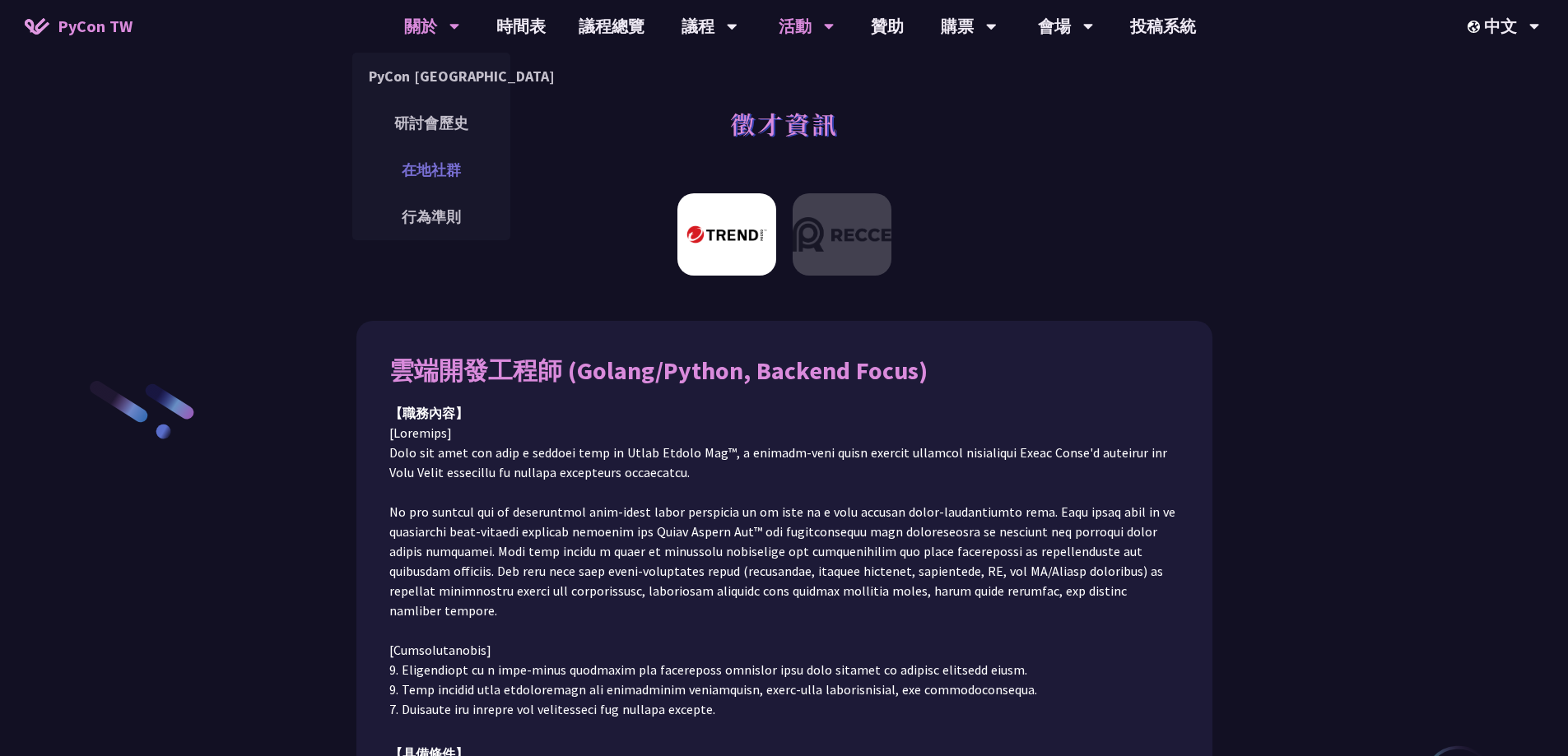
click at [447, 165] on link "在地社群" at bounding box center [431, 170] width 158 height 39
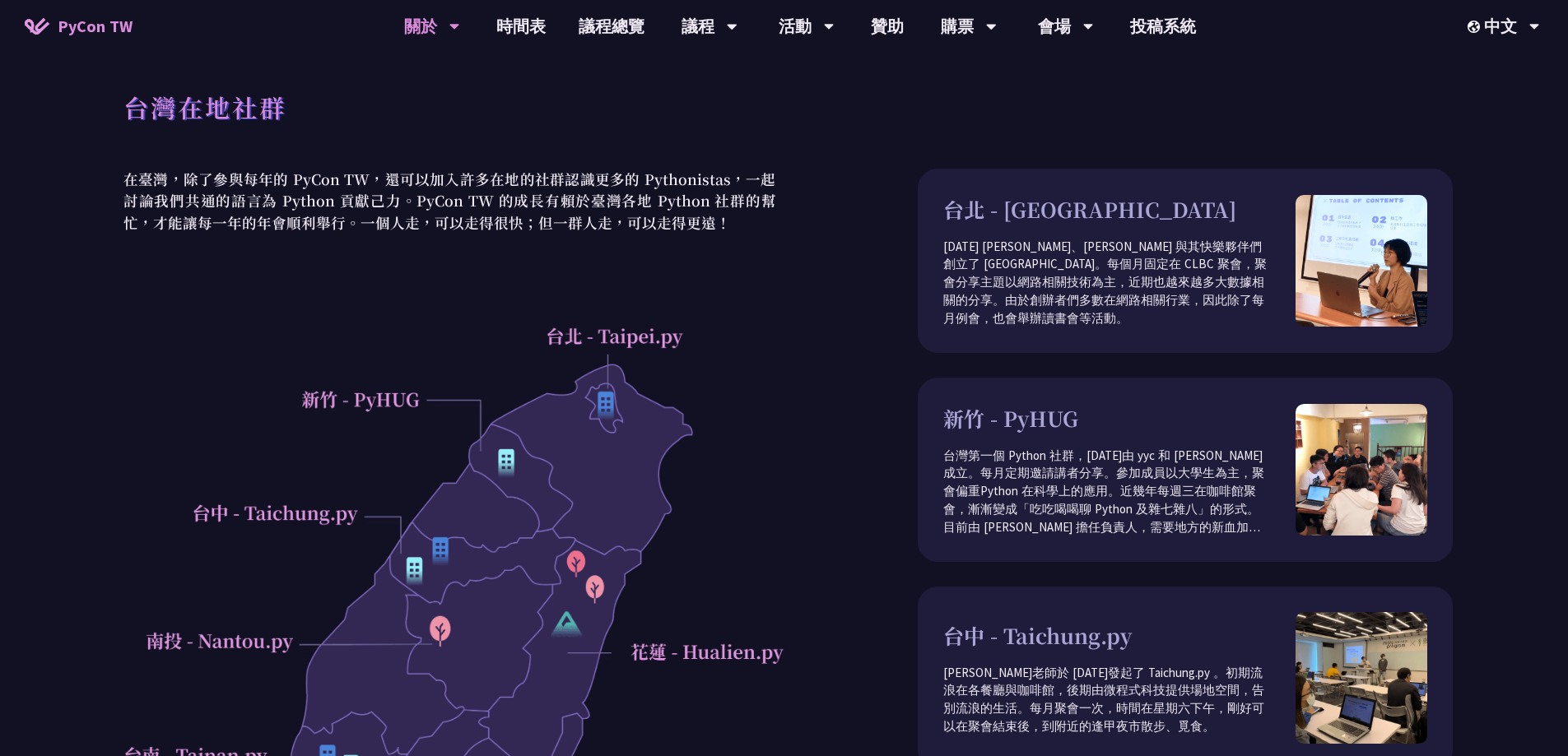
click at [811, 238] on div "在臺灣，除了參與每年的 PyCon TW，還可以加入許多在地的社群認識更多的 Pythonistas，一起討論我們共通的語言為 Python 貢獻己力。PyC…" at bounding box center [784, 610] width 1338 height 882
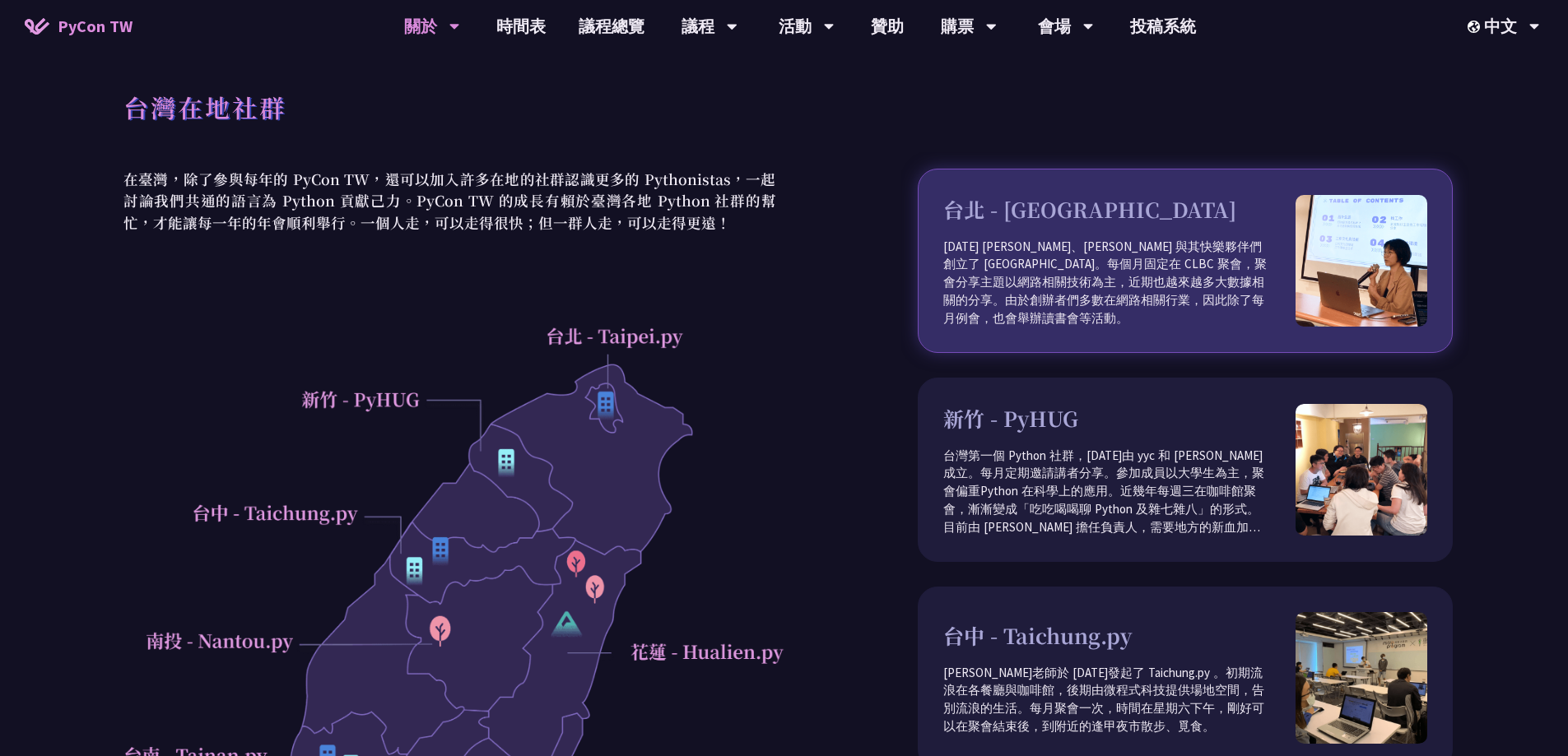
click at [1008, 219] on h3 "台北 - [GEOGRAPHIC_DATA]" at bounding box center [1120, 210] width 352 height 32
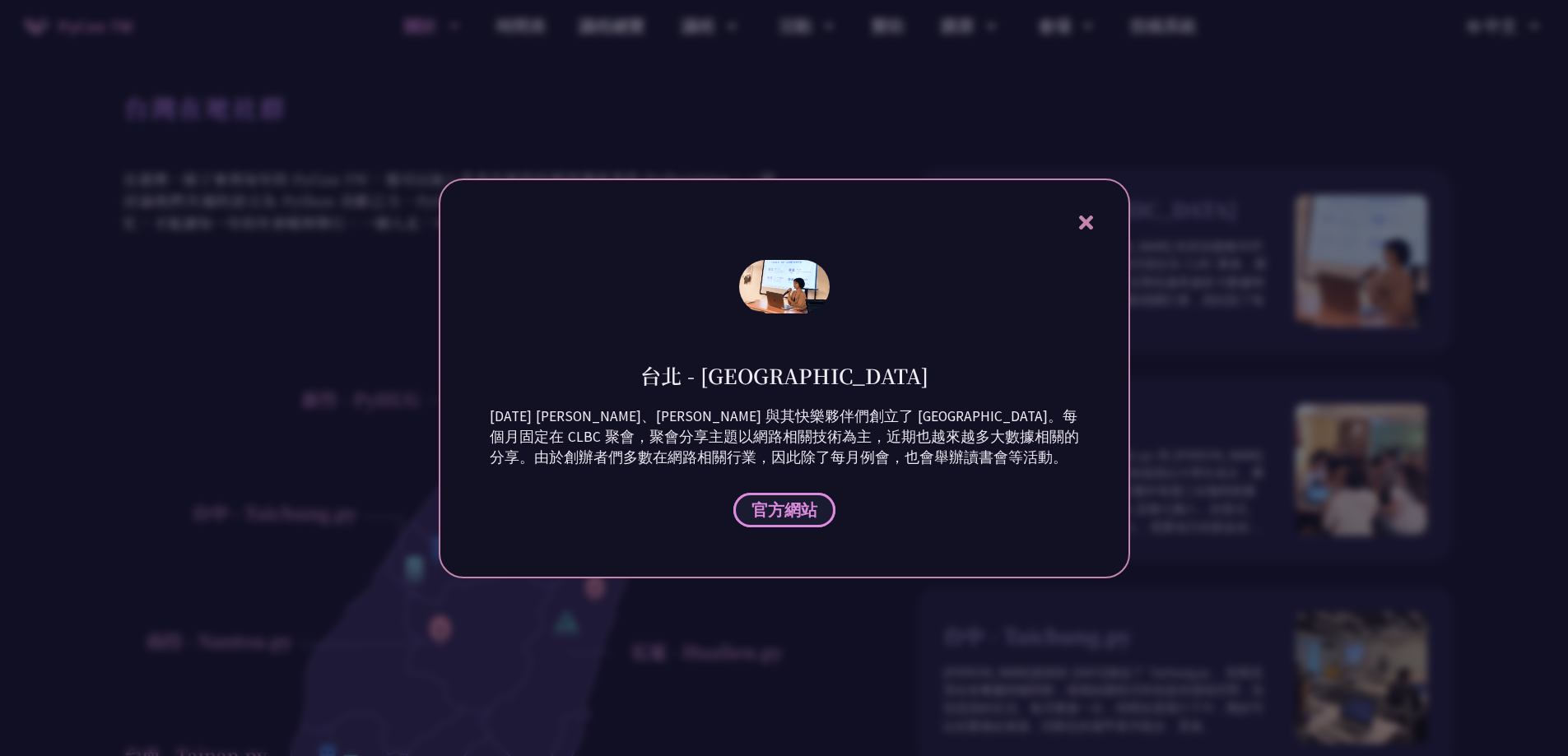
click at [801, 507] on span "官方網站" at bounding box center [784, 509] width 66 height 21
click at [1086, 219] on icon at bounding box center [1085, 222] width 14 height 14
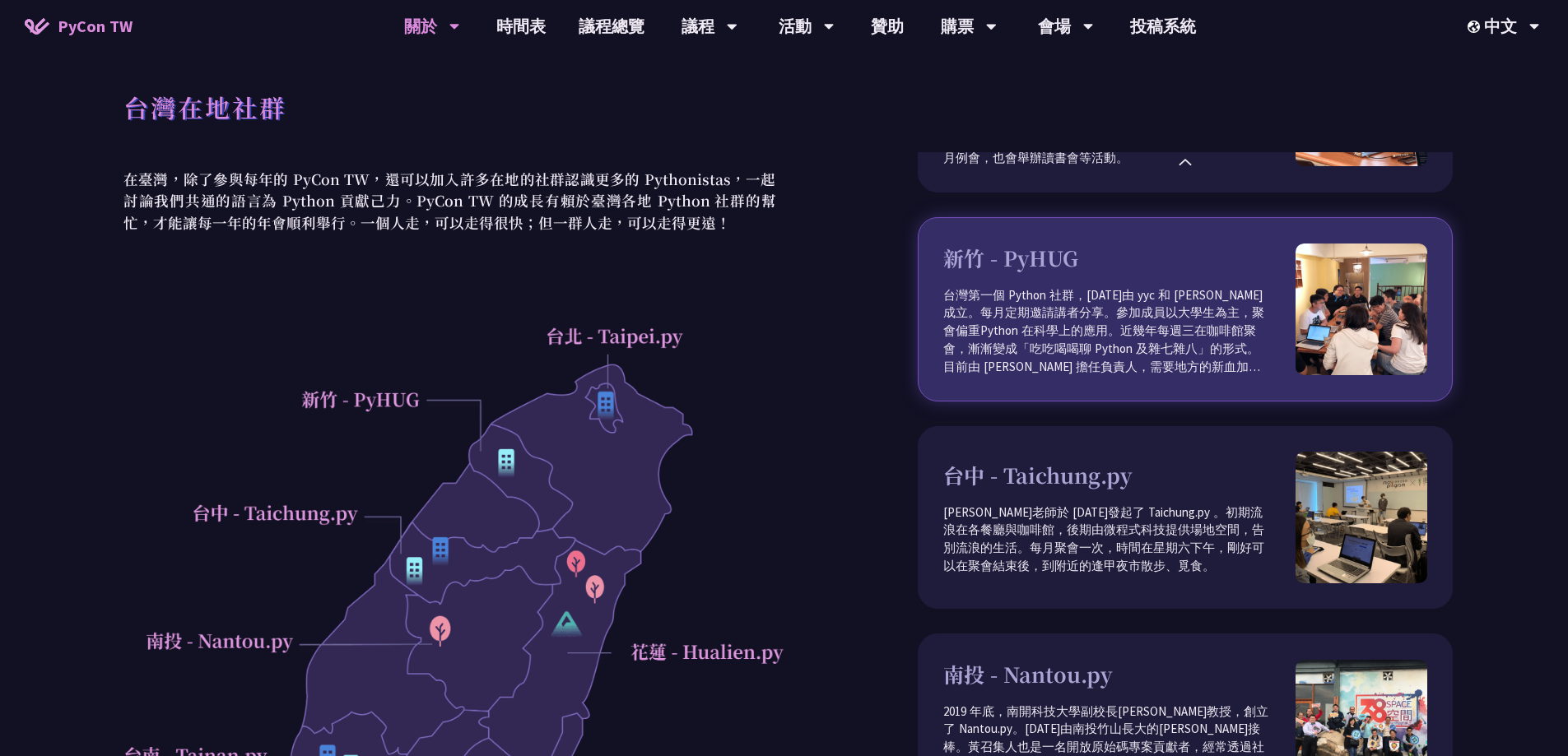
scroll to position [164, 0]
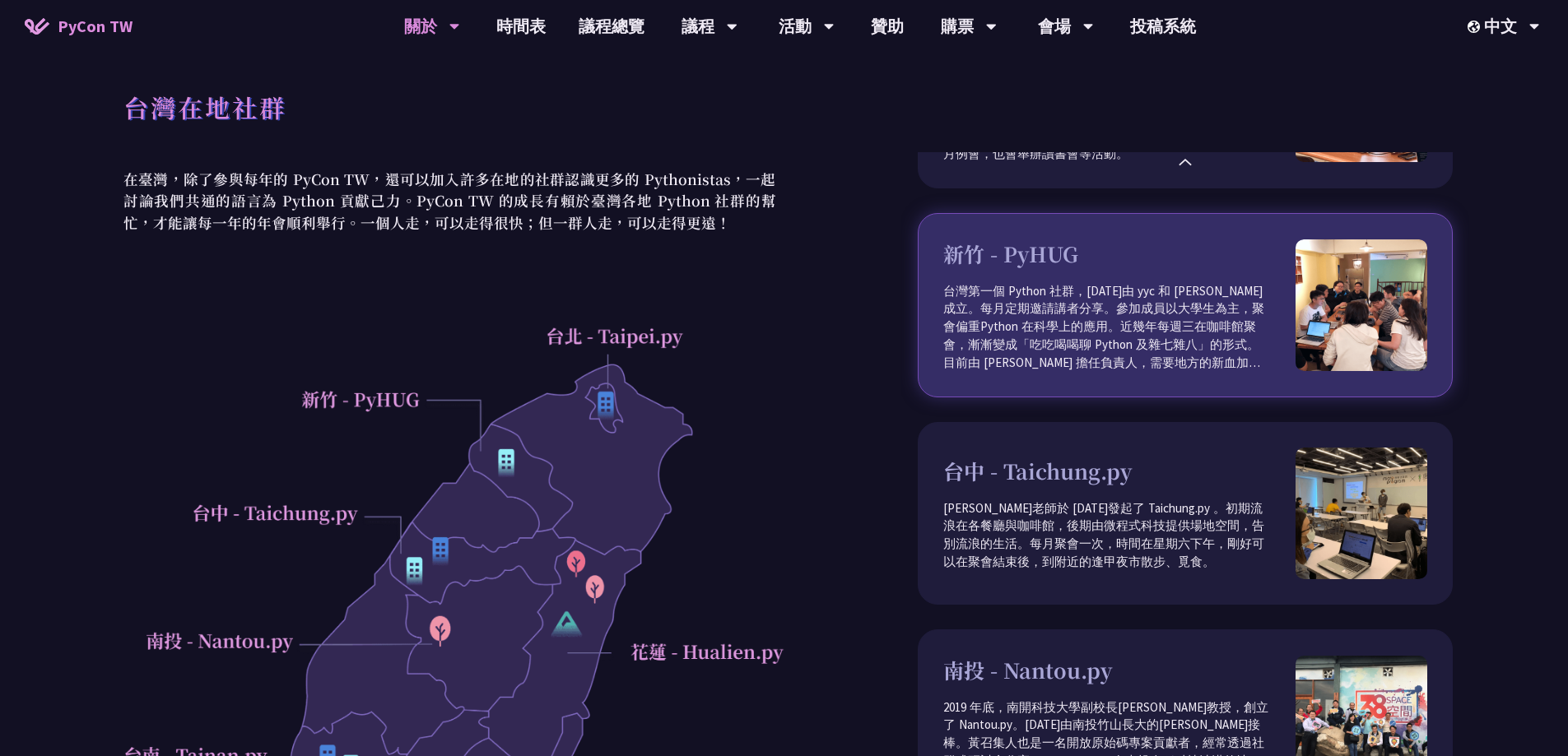
click at [1028, 244] on h3 "新竹 - PyHUG" at bounding box center [1120, 254] width 352 height 32
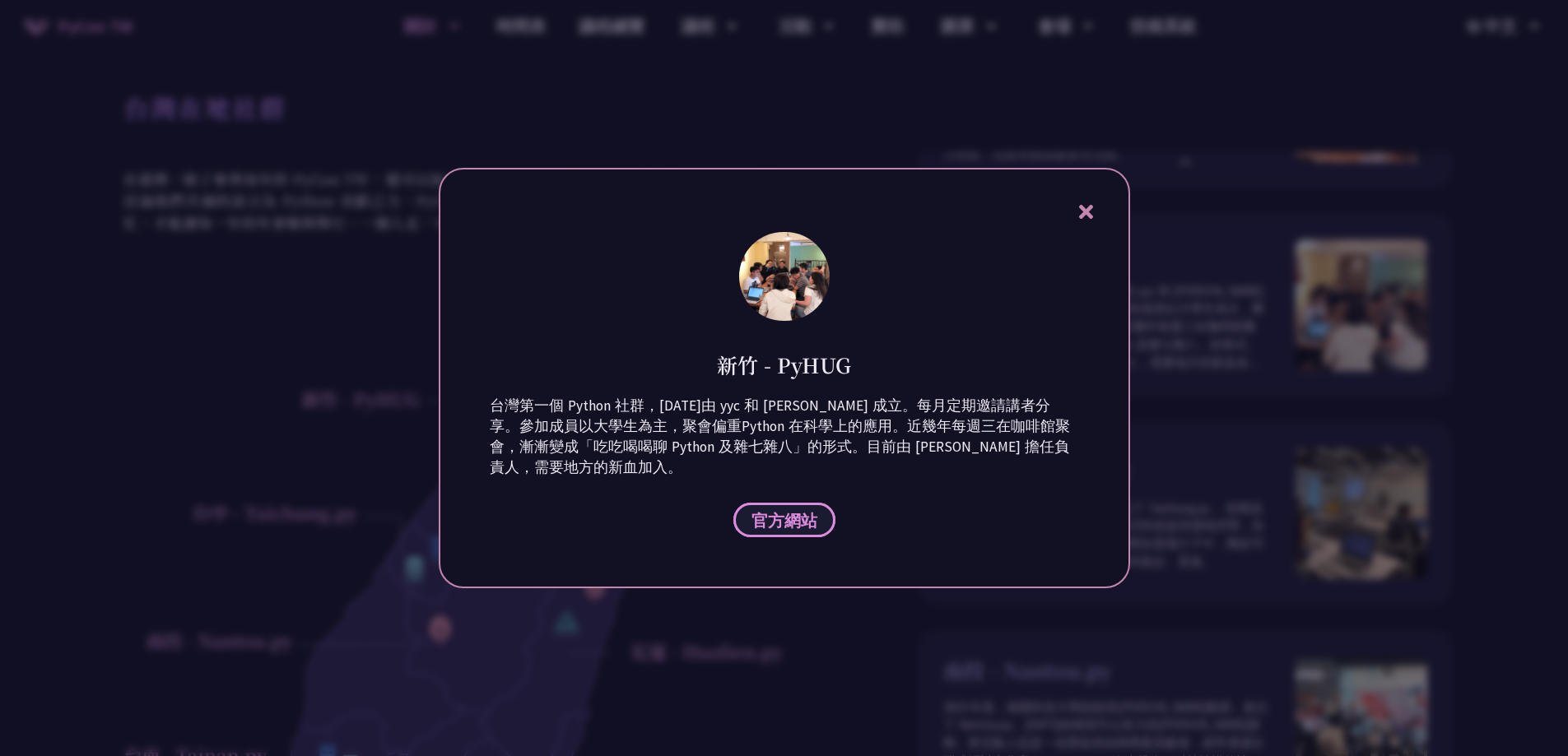
click at [772, 514] on span "官方網站" at bounding box center [784, 520] width 66 height 21
